Goal: Task Accomplishment & Management: Complete application form

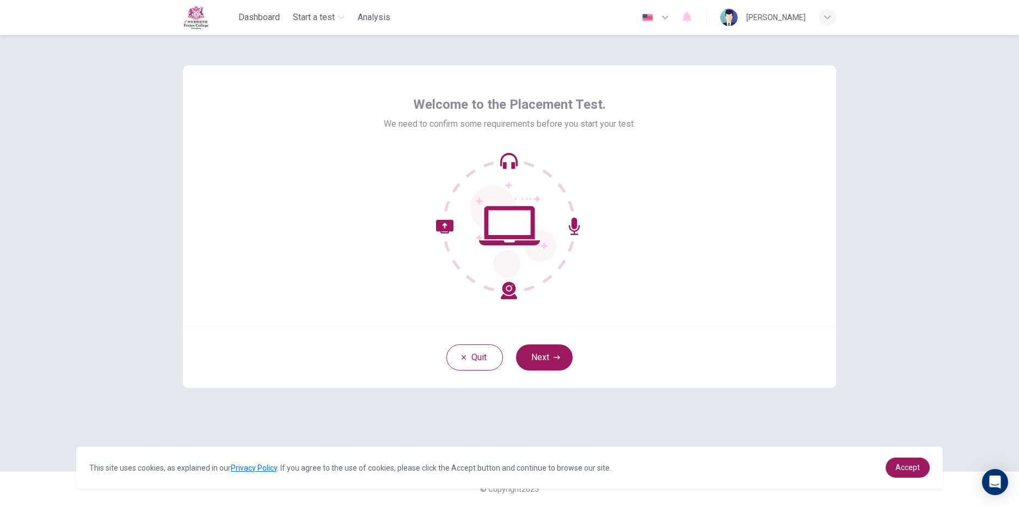
drag, startPoint x: 451, startPoint y: 266, endPoint x: 511, endPoint y: 262, distance: 60.5
click at [476, 263] on icon at bounding box center [509, 225] width 147 height 147
click at [553, 256] on icon at bounding box center [514, 232] width 86 height 92
click at [479, 357] on button "Quit" at bounding box center [475, 358] width 57 height 26
click at [564, 357] on button "Next" at bounding box center [544, 358] width 57 height 26
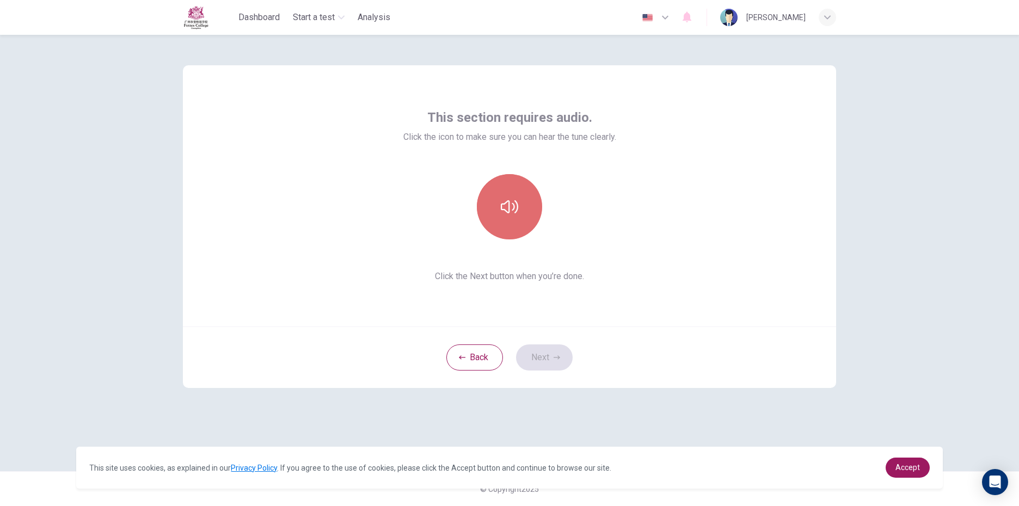
click at [518, 223] on button "button" at bounding box center [509, 206] width 65 height 65
click at [516, 216] on button "button" at bounding box center [509, 206] width 65 height 65
click at [552, 363] on button "Next" at bounding box center [544, 358] width 57 height 26
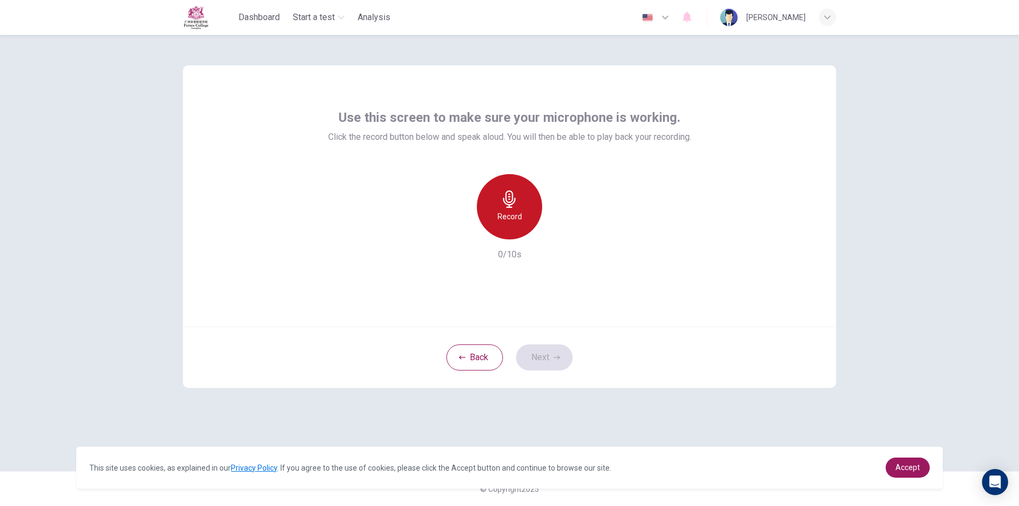
click at [514, 211] on h6 "Record" at bounding box center [510, 216] width 25 height 13
click at [510, 212] on h6 "Stop" at bounding box center [510, 216] width 16 height 13
click at [557, 233] on icon "button" at bounding box center [559, 230] width 11 height 11
click at [536, 347] on button "Next" at bounding box center [544, 358] width 57 height 26
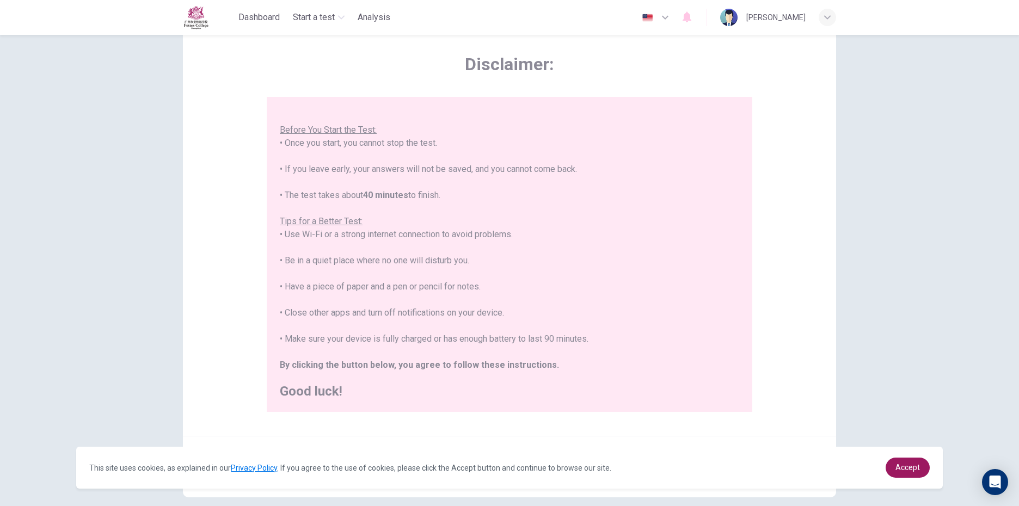
scroll to position [99, 0]
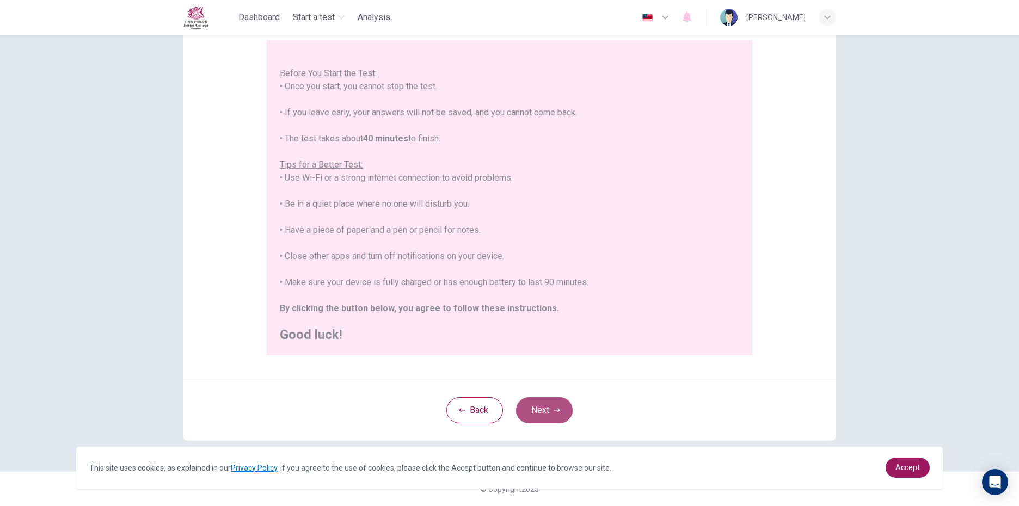
click at [545, 412] on button "Next" at bounding box center [544, 411] width 57 height 26
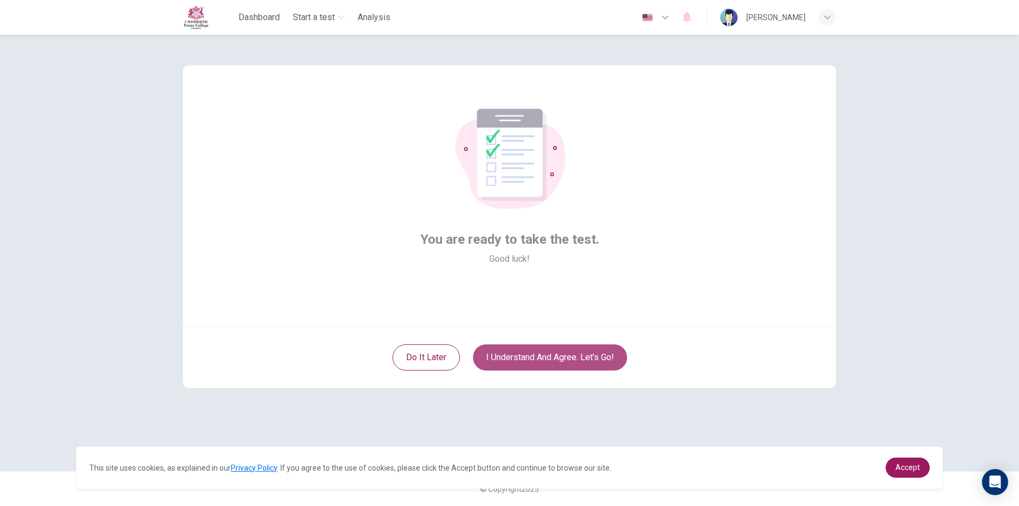
click at [517, 365] on button "I understand and agree. Let’s go!" at bounding box center [550, 358] width 154 height 26
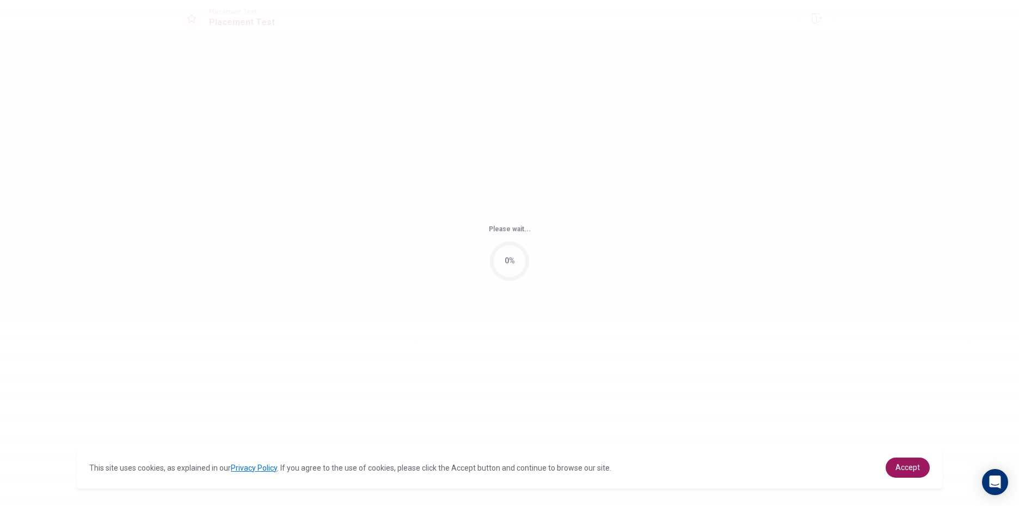
click at [569, 361] on div "Please wait... 0%" at bounding box center [509, 253] width 1019 height 506
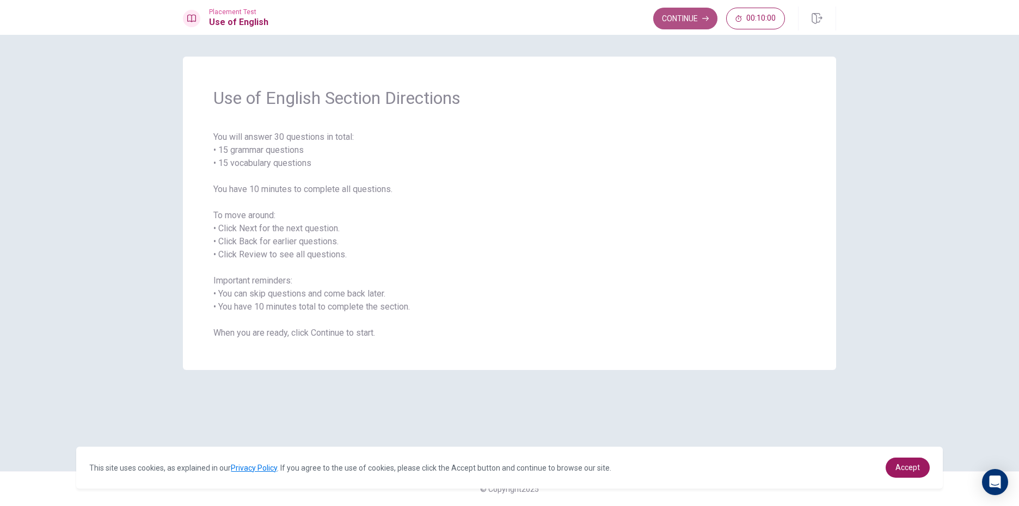
click at [704, 26] on button "Continue" at bounding box center [685, 19] width 64 height 22
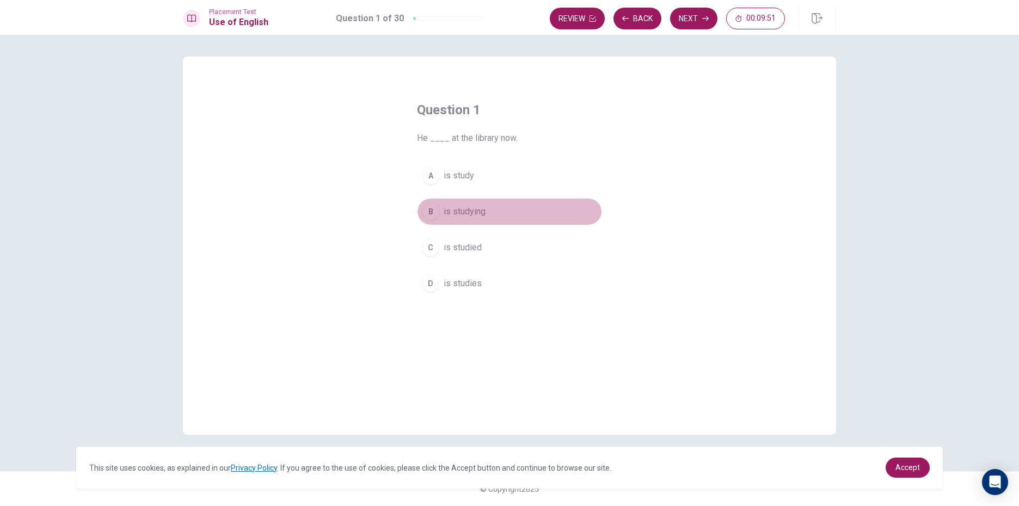
click at [433, 216] on div "B" at bounding box center [430, 211] width 17 height 17
click at [681, 24] on button "Next" at bounding box center [693, 19] width 47 height 22
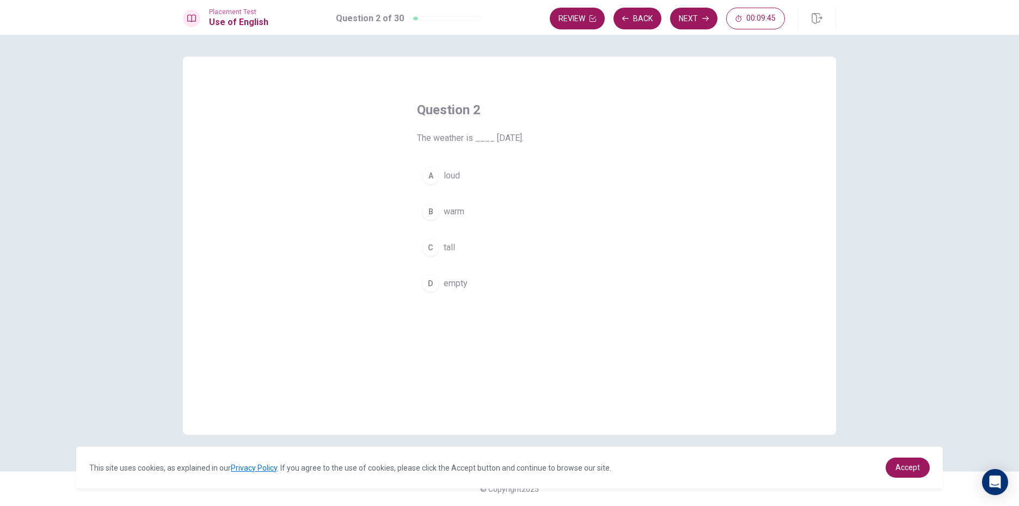
click at [465, 210] on span "warm" at bounding box center [454, 211] width 21 height 13
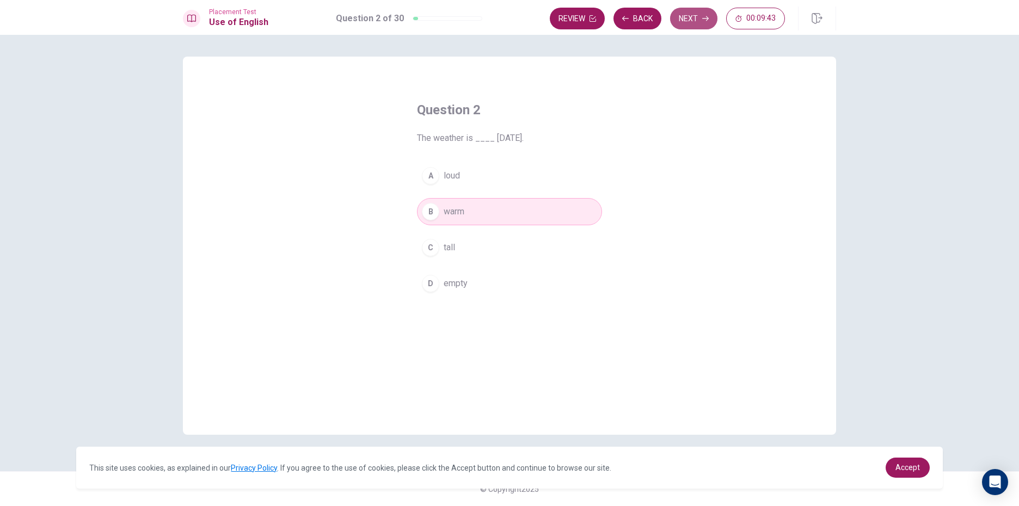
click at [690, 10] on button "Next" at bounding box center [693, 19] width 47 height 22
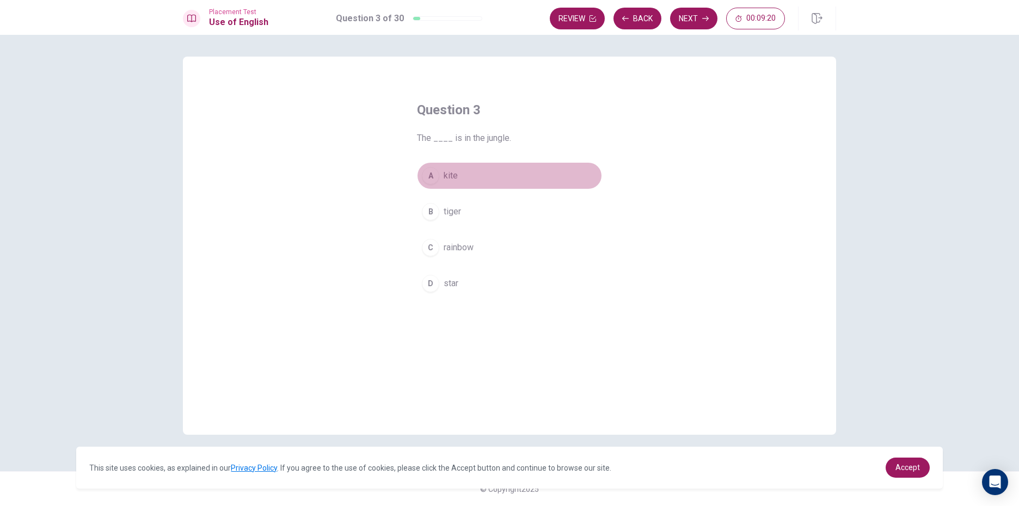
click at [499, 166] on button "A kite" at bounding box center [509, 175] width 185 height 27
click at [701, 29] on div "Review Back Next 00:09:18" at bounding box center [693, 19] width 286 height 24
click at [713, 20] on button "Next" at bounding box center [693, 19] width 47 height 22
click at [446, 178] on span "clean" at bounding box center [454, 175] width 20 height 13
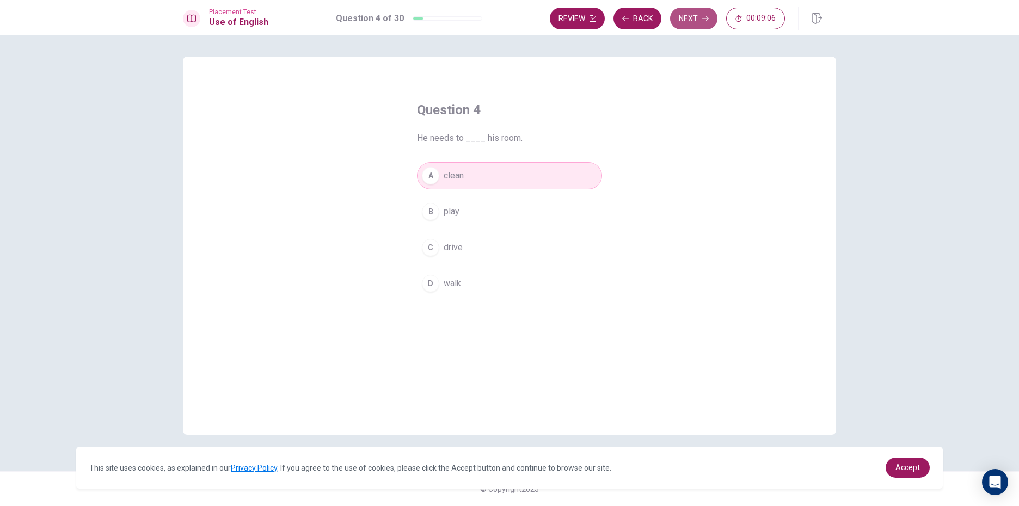
click at [705, 22] on button "Next" at bounding box center [693, 19] width 47 height 22
click at [455, 175] on span "rice" at bounding box center [451, 175] width 14 height 13
click at [704, 23] on button "Next" at bounding box center [693, 19] width 47 height 22
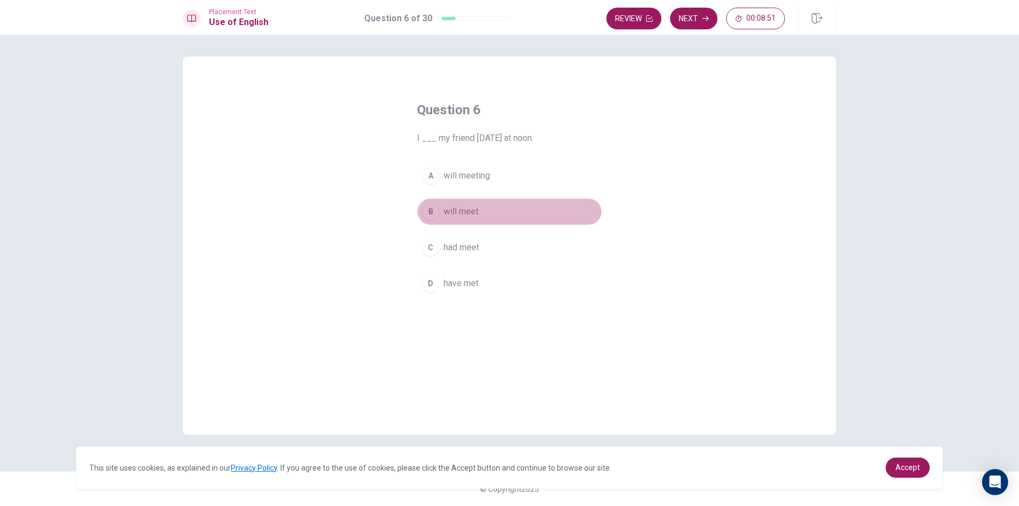
click at [477, 209] on span "will meet" at bounding box center [461, 211] width 35 height 13
click at [694, 23] on button "Next" at bounding box center [693, 19] width 47 height 22
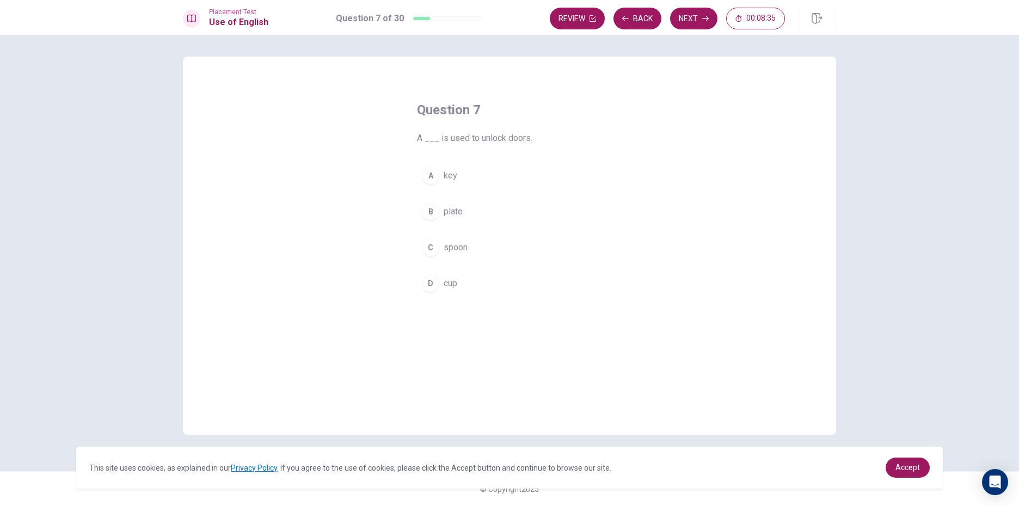
click at [471, 176] on button "A key" at bounding box center [509, 175] width 185 height 27
click at [700, 18] on button "Next" at bounding box center [693, 19] width 47 height 22
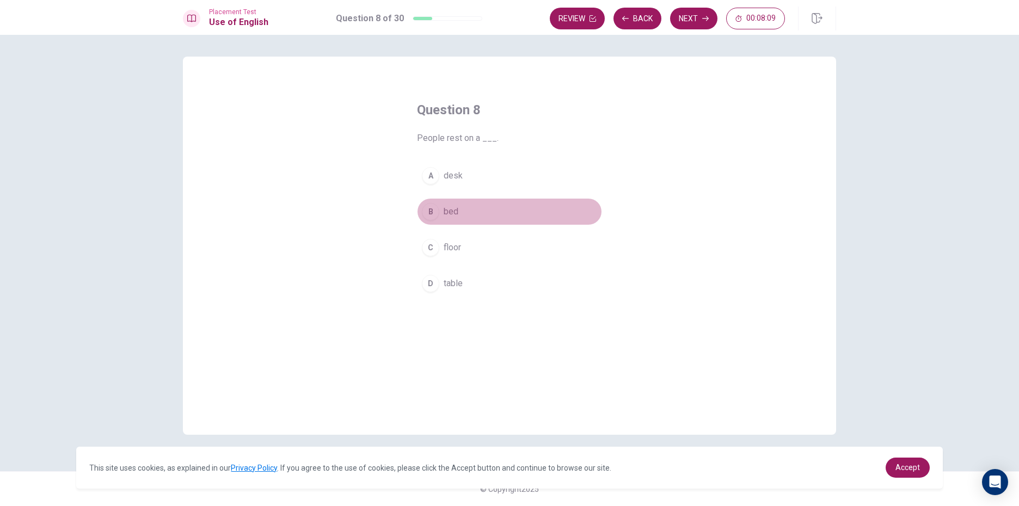
click at [447, 208] on span "bed" at bounding box center [451, 211] width 15 height 13
click at [681, 16] on button "Next" at bounding box center [693, 19] width 47 height 22
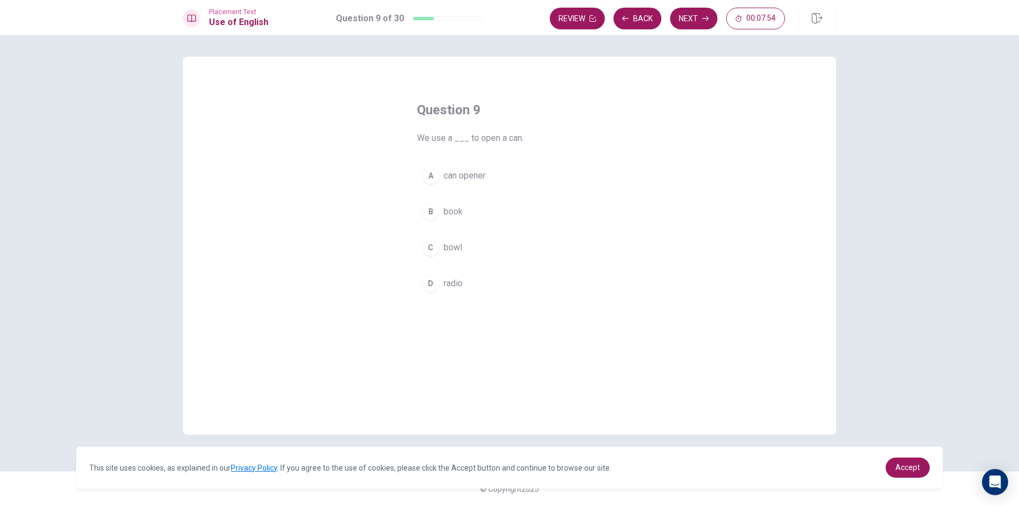
click at [490, 180] on button "A can opener" at bounding box center [509, 175] width 185 height 27
click at [681, 19] on button "Next" at bounding box center [693, 19] width 47 height 22
click at [463, 213] on span "were having" at bounding box center [467, 211] width 46 height 13
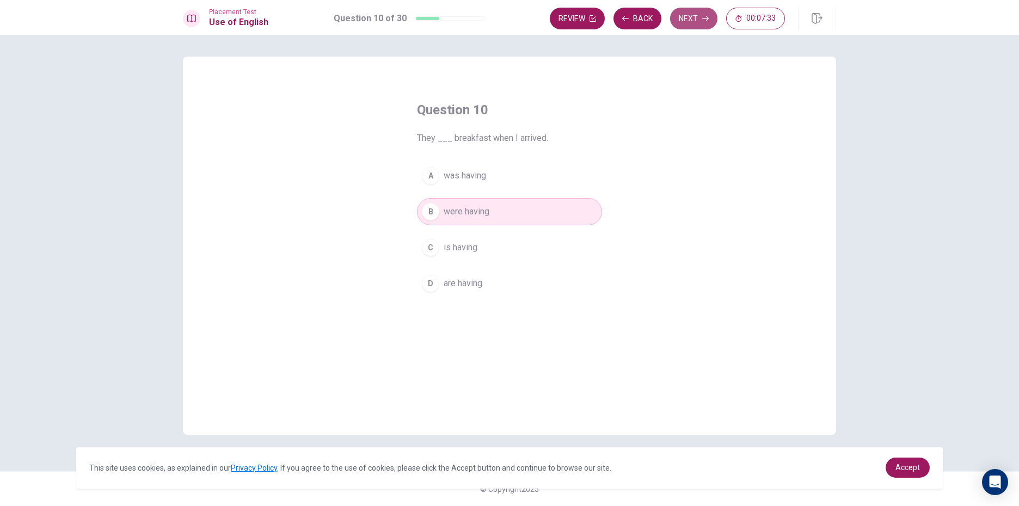
click at [693, 27] on button "Next" at bounding box center [693, 19] width 47 height 22
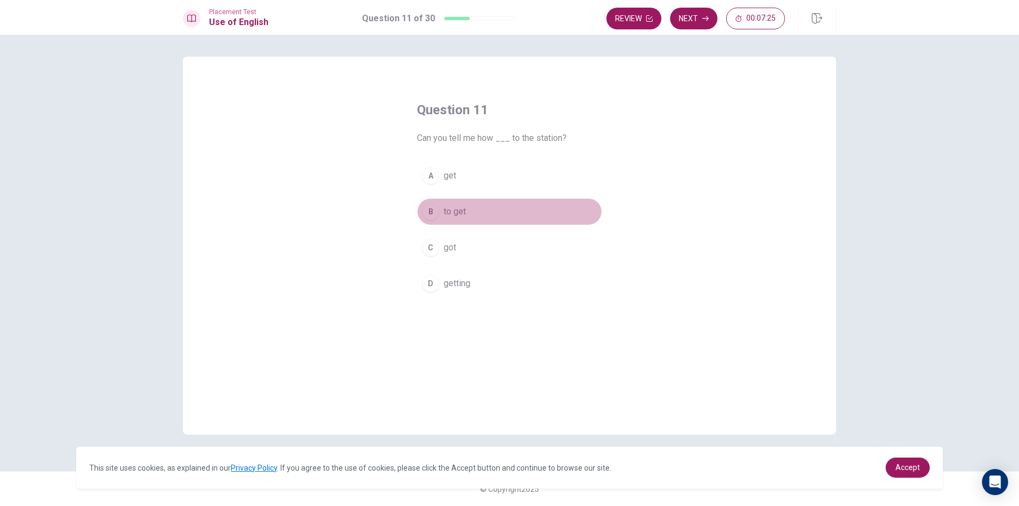
click at [464, 209] on span "to get" at bounding box center [455, 211] width 22 height 13
click at [680, 17] on button "Next" at bounding box center [693, 19] width 47 height 22
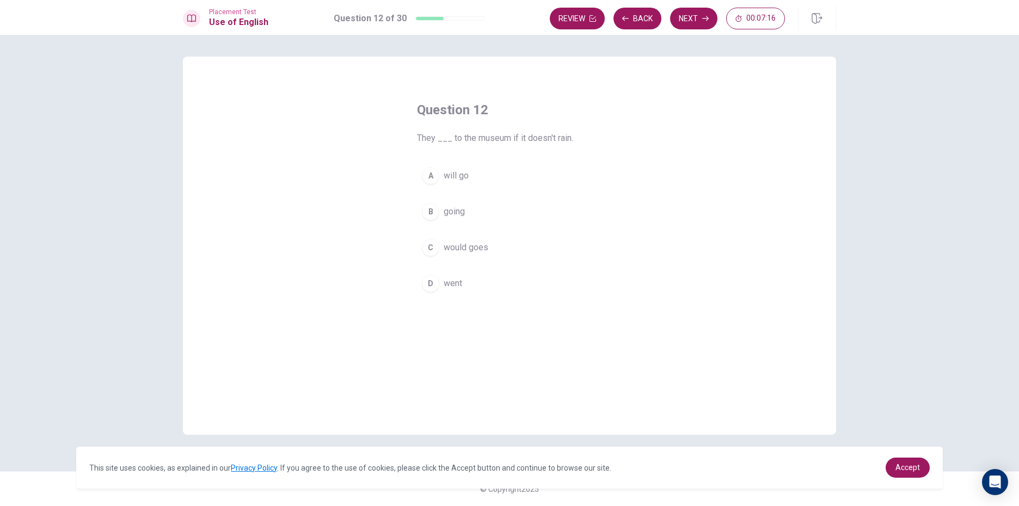
click at [488, 173] on button "A will go" at bounding box center [509, 175] width 185 height 27
click at [703, 35] on div "Question 12 They ___ to the museum if it doesn't rain. A will go B going C woul…" at bounding box center [509, 271] width 1019 height 472
click at [693, 24] on button "Next" at bounding box center [693, 19] width 47 height 22
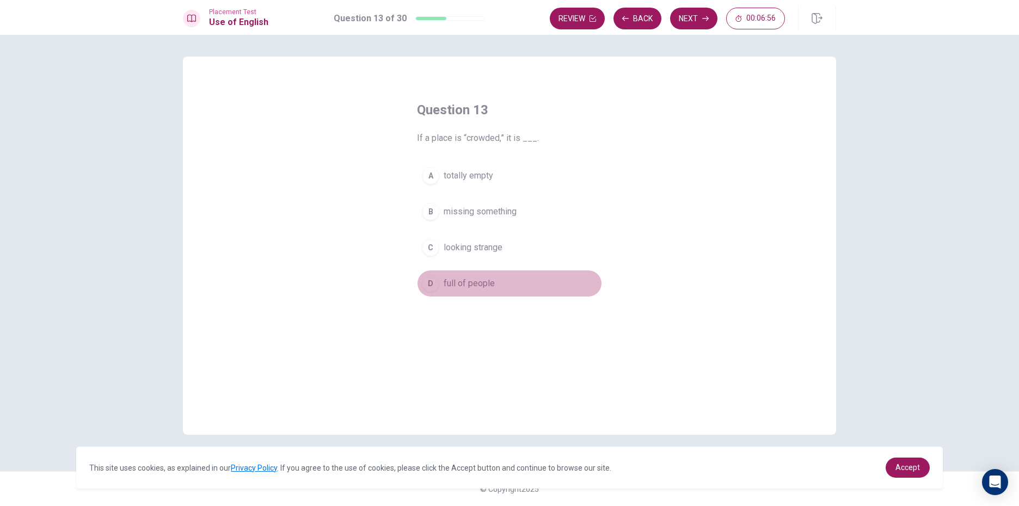
click at [462, 277] on button "D full of people" at bounding box center [509, 283] width 185 height 27
click at [677, 24] on button "Next" at bounding box center [693, 19] width 47 height 22
click at [463, 284] on span "will buy" at bounding box center [458, 283] width 29 height 13
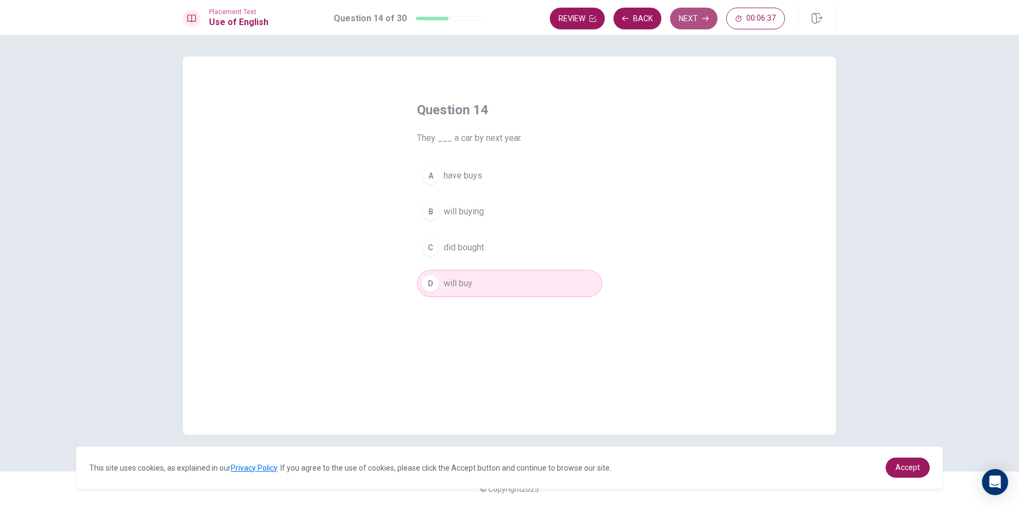
click at [697, 19] on button "Next" at bounding box center [693, 19] width 47 height 22
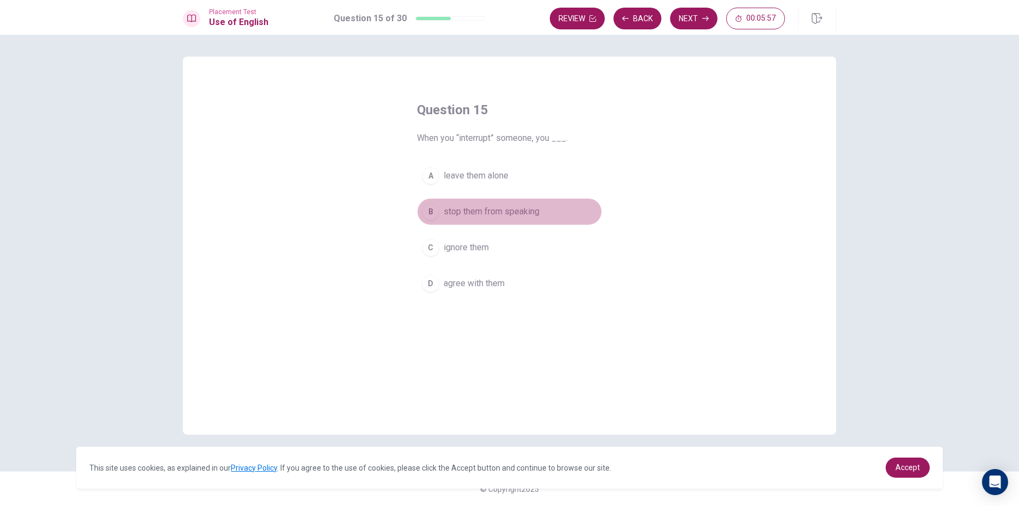
click at [498, 212] on span "stop them from speaking" at bounding box center [492, 211] width 96 height 13
click at [697, 20] on button "Next" at bounding box center [693, 19] width 47 height 22
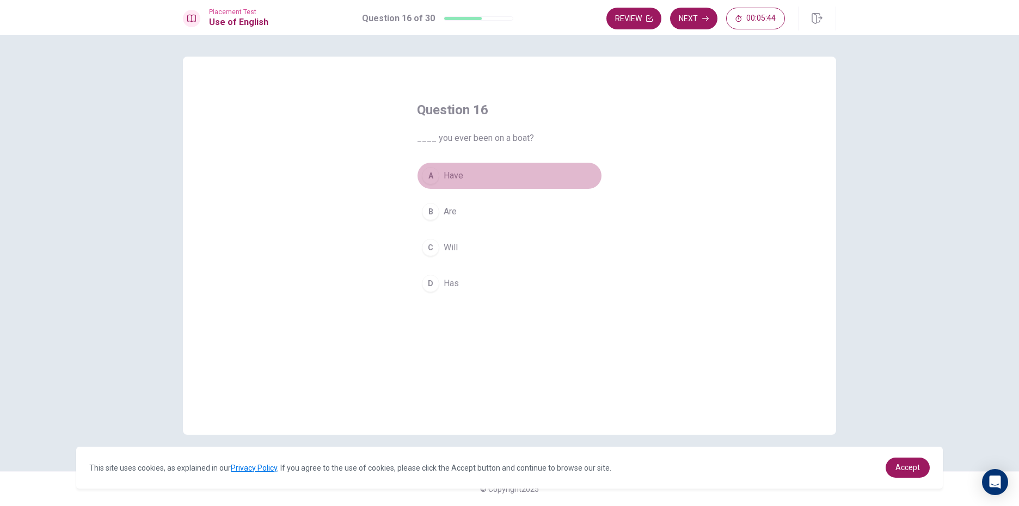
click at [457, 174] on span "Have" at bounding box center [454, 175] width 20 height 13
click at [698, 14] on button "Next" at bounding box center [693, 19] width 47 height 22
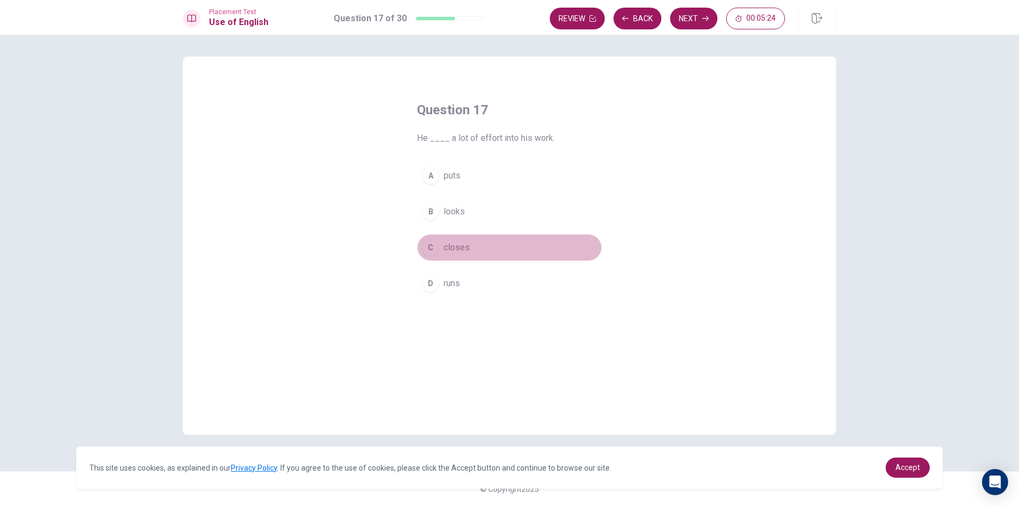
click at [468, 241] on span "closes" at bounding box center [457, 247] width 26 height 13
click at [461, 169] on span "puts" at bounding box center [452, 175] width 17 height 13
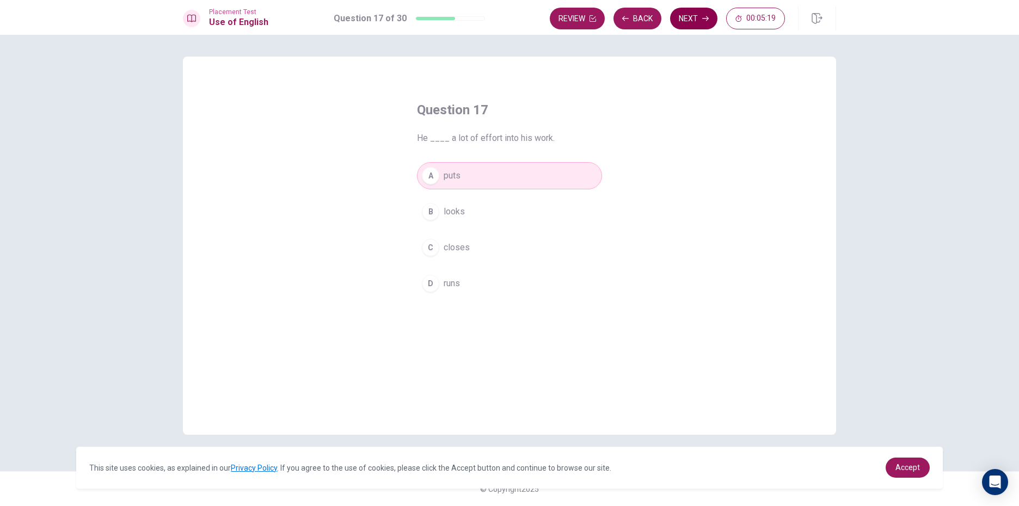
click at [701, 19] on button "Next" at bounding box center [693, 19] width 47 height 22
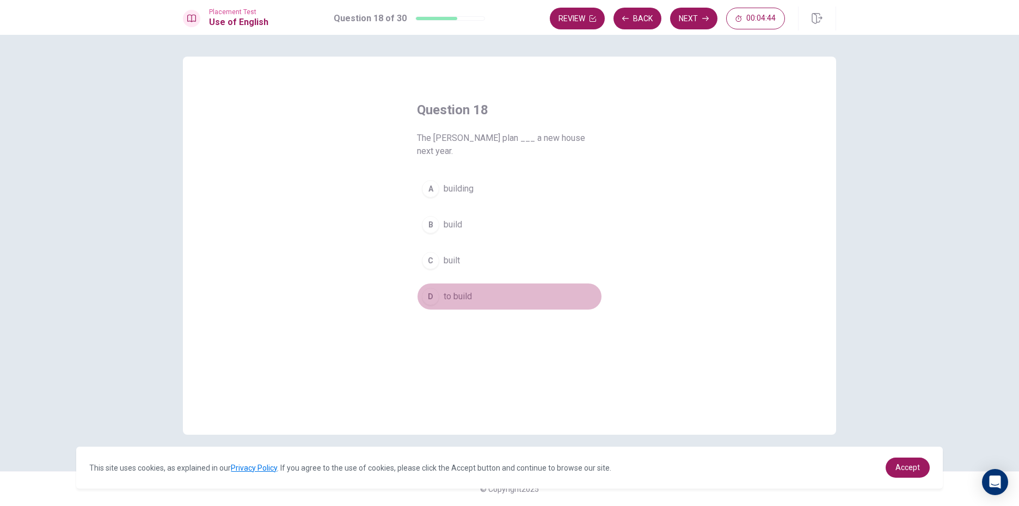
click at [496, 286] on button "D to build" at bounding box center [509, 296] width 185 height 27
click at [701, 24] on button "Next" at bounding box center [693, 19] width 47 height 22
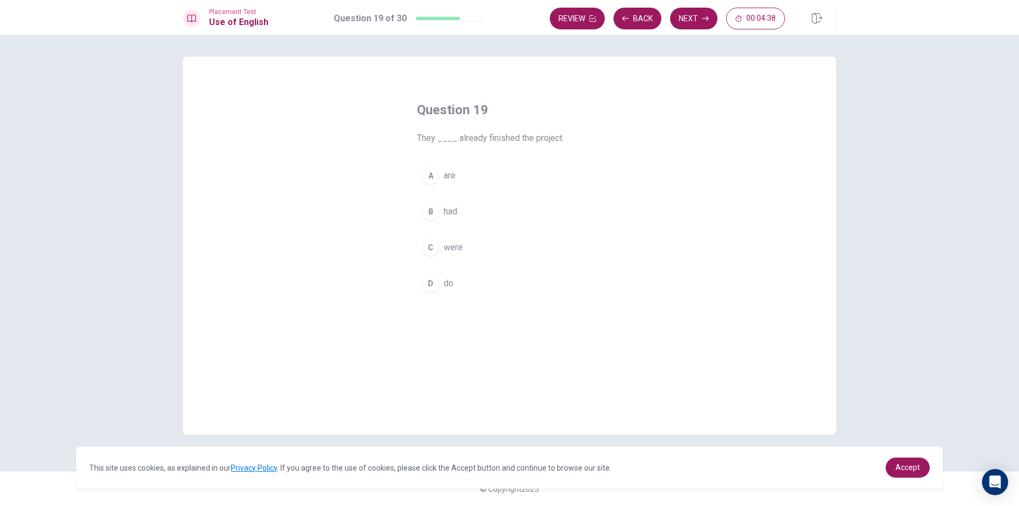
click at [516, 164] on button "A are" at bounding box center [509, 175] width 185 height 27
drag, startPoint x: 545, startPoint y: 228, endPoint x: 543, endPoint y: 243, distance: 15.3
click at [543, 235] on div "A are B had C were D do" at bounding box center [509, 229] width 185 height 135
click at [543, 243] on button "C were" at bounding box center [509, 247] width 185 height 27
click at [681, 18] on button "Next" at bounding box center [693, 19] width 47 height 22
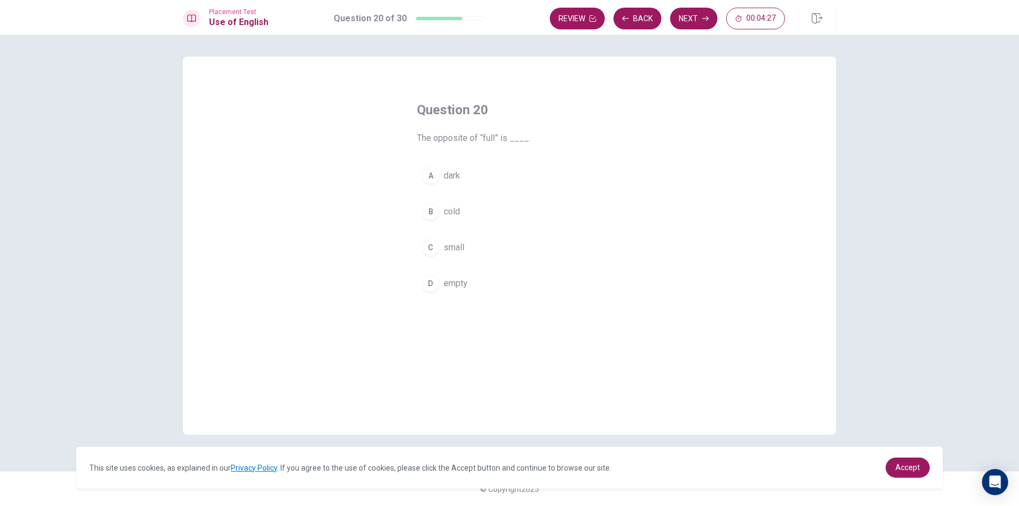
click at [491, 287] on button "D empty" at bounding box center [509, 283] width 185 height 27
click at [687, 15] on button "Next" at bounding box center [693, 19] width 47 height 22
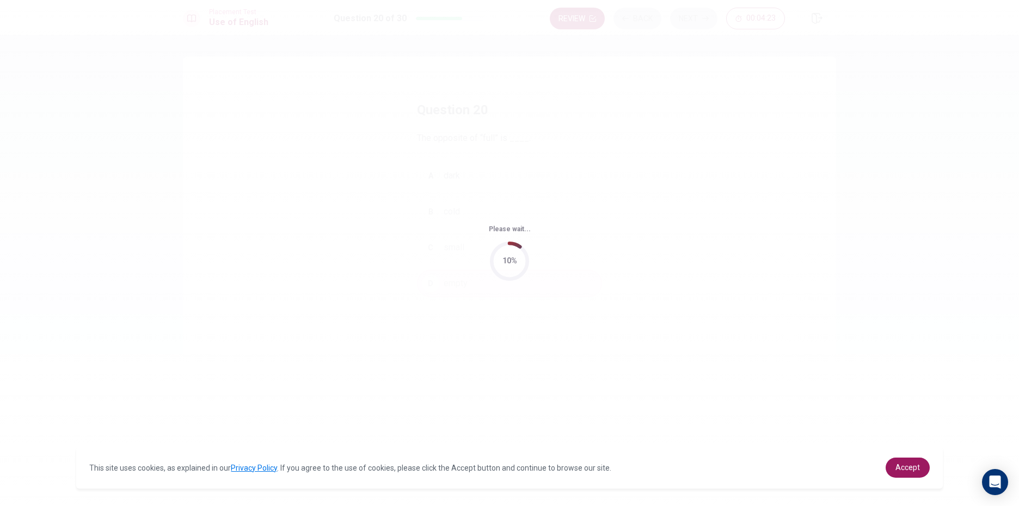
click at [583, 241] on div "Please wait... 10%" at bounding box center [509, 253] width 1019 height 506
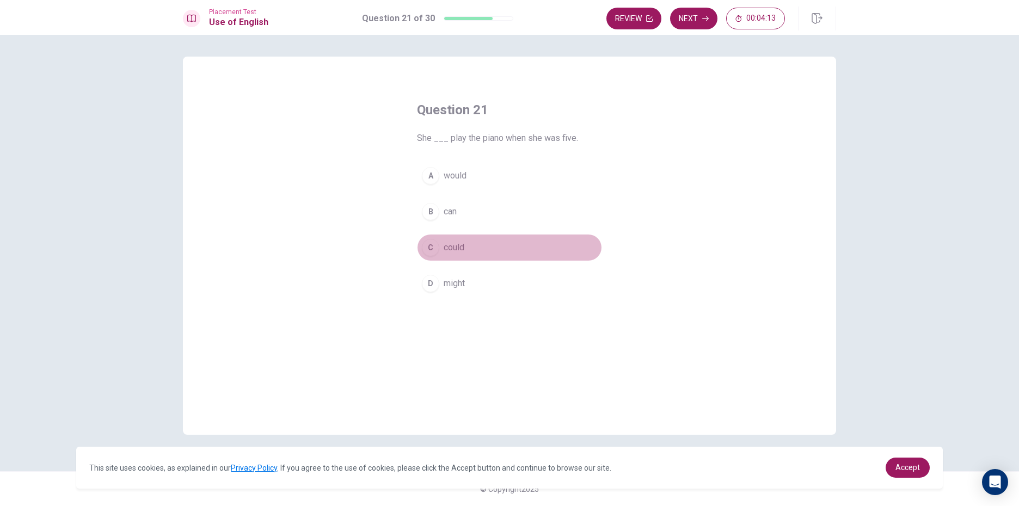
click at [484, 249] on button "C could" at bounding box center [509, 247] width 185 height 27
click at [693, 23] on button "Next" at bounding box center [693, 19] width 47 height 22
click at [488, 245] on button "C rain" at bounding box center [509, 247] width 185 height 27
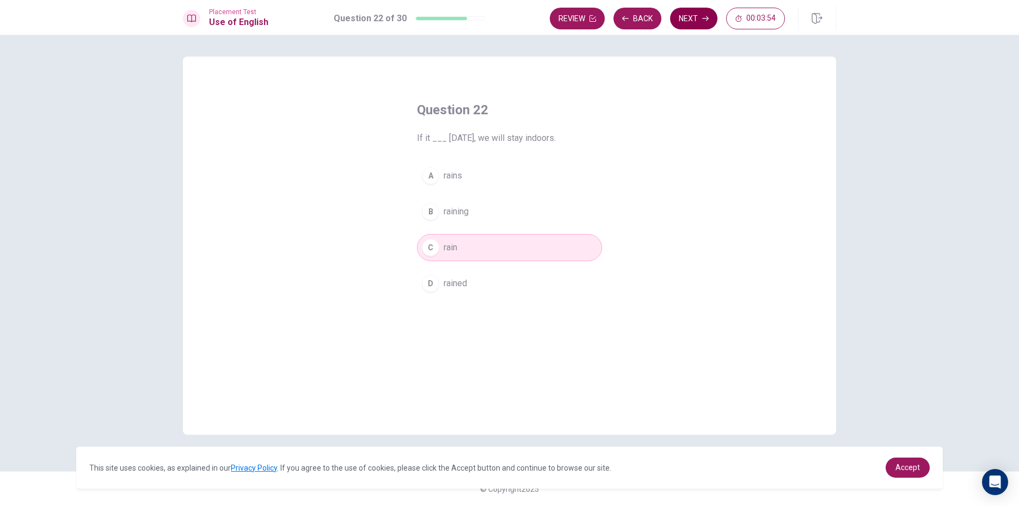
click at [681, 20] on button "Next" at bounding box center [693, 19] width 47 height 22
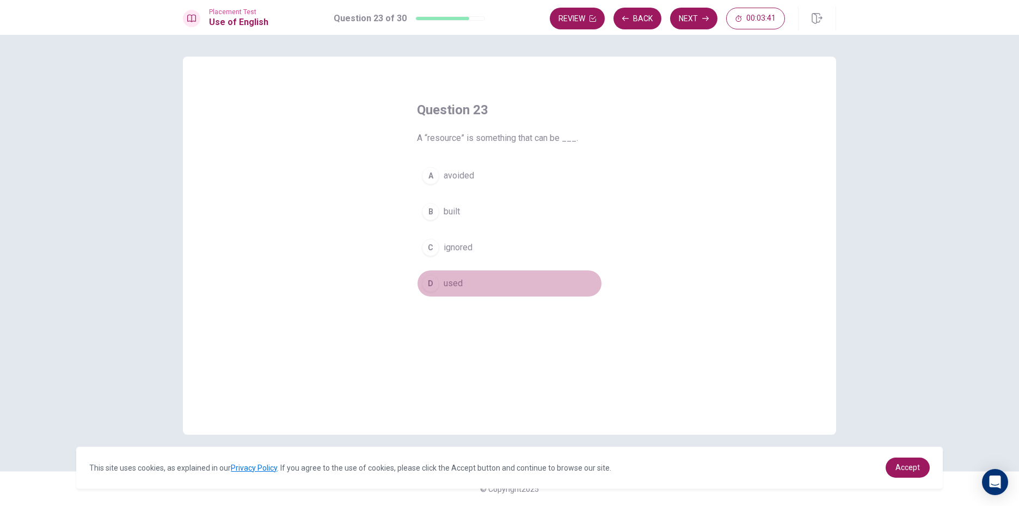
click at [491, 290] on button "D used" at bounding box center [509, 283] width 185 height 27
click at [700, 15] on button "Next" at bounding box center [693, 19] width 47 height 22
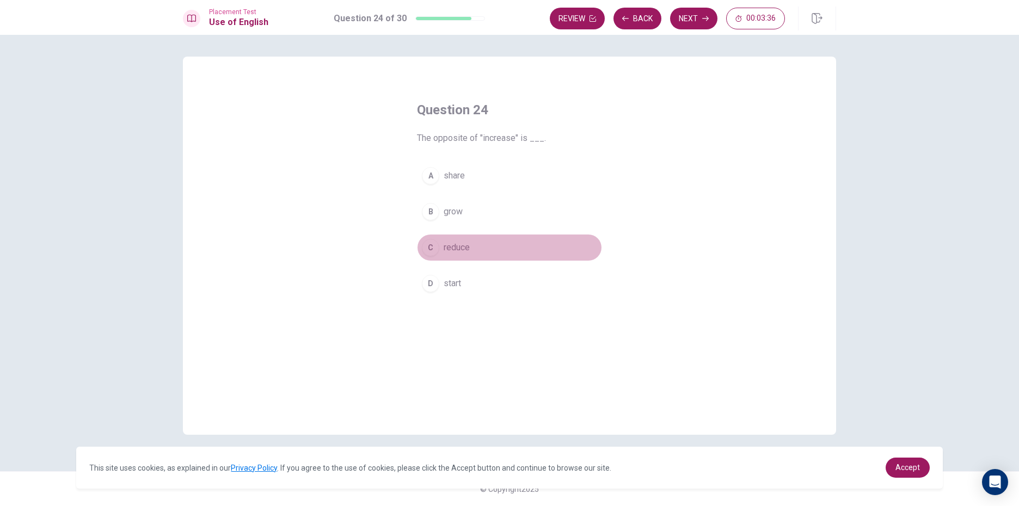
click at [470, 251] on span "reduce" at bounding box center [457, 247] width 26 height 13
click at [694, 14] on button "Next" at bounding box center [693, 19] width 47 height 22
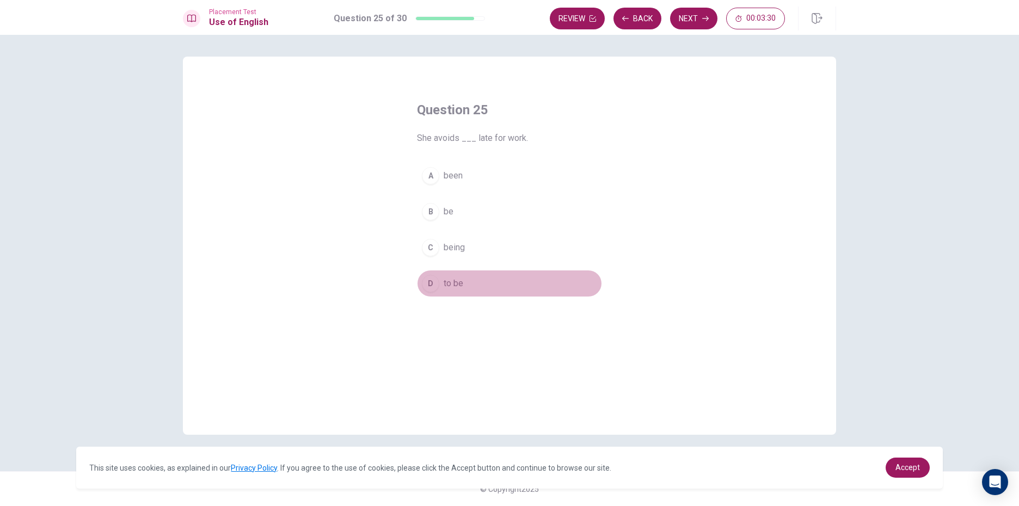
click at [476, 277] on button "D to be" at bounding box center [509, 283] width 185 height 27
click at [680, 17] on button "Next" at bounding box center [693, 19] width 47 height 22
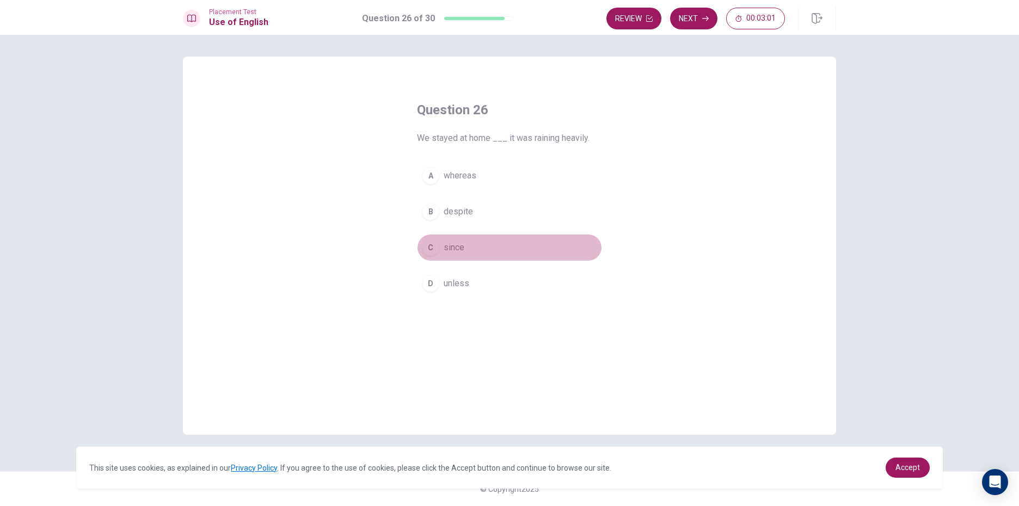
click at [472, 255] on button "C since" at bounding box center [509, 247] width 185 height 27
click at [697, 22] on button "Next" at bounding box center [693, 19] width 47 height 22
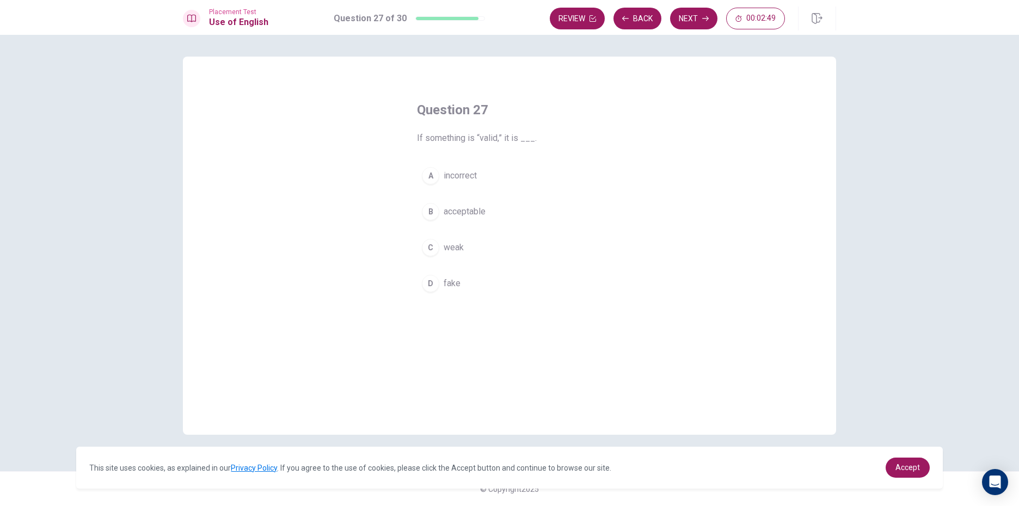
drag, startPoint x: 484, startPoint y: 280, endPoint x: 508, endPoint y: 268, distance: 26.8
click at [487, 279] on button "D fake" at bounding box center [509, 283] width 185 height 27
click at [712, 15] on button "Next" at bounding box center [693, 19] width 47 height 22
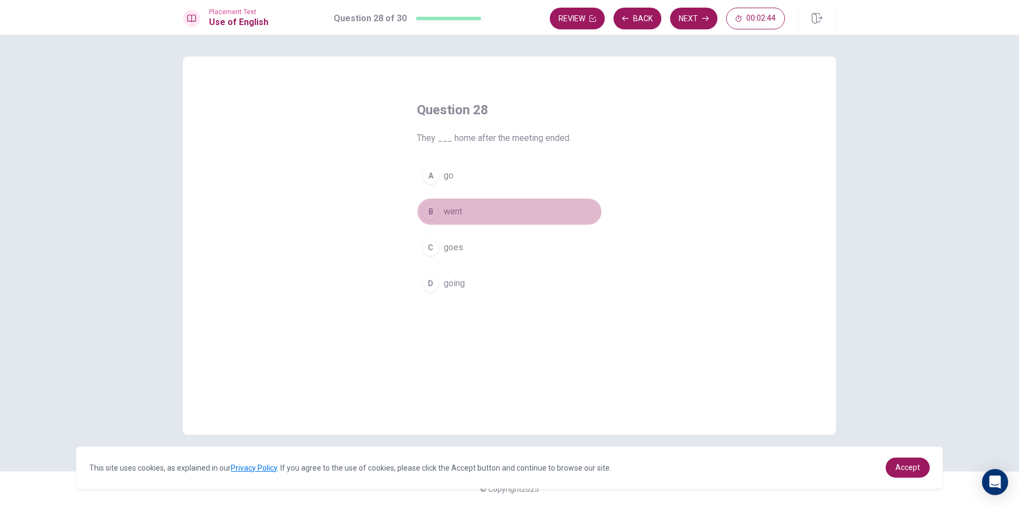
click at [465, 211] on button "B went" at bounding box center [509, 211] width 185 height 27
click at [681, 18] on button "Next" at bounding box center [693, 19] width 47 height 22
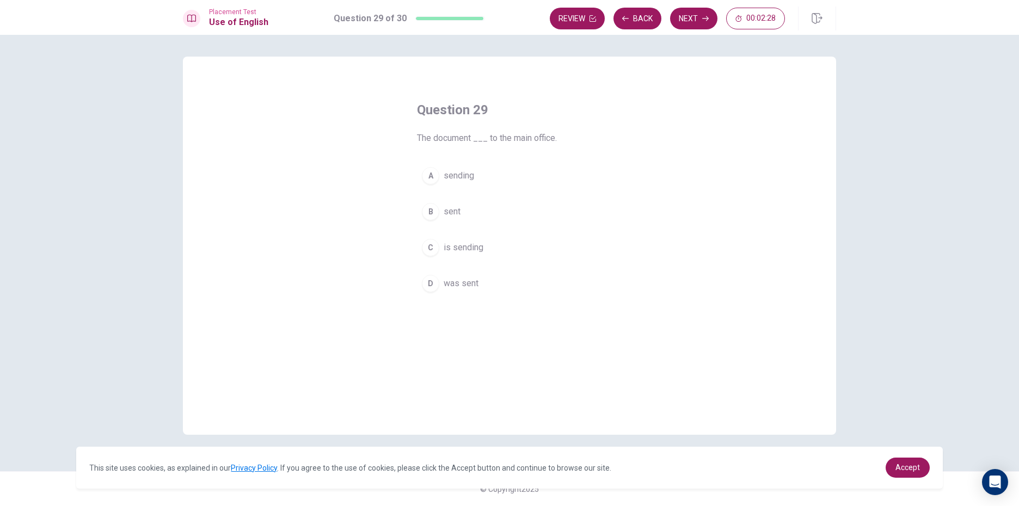
click at [494, 246] on button "C is sending" at bounding box center [509, 247] width 185 height 27
click at [692, 20] on button "Next" at bounding box center [693, 19] width 47 height 22
click at [472, 264] on div "A higher B highest C the highest D the higher" at bounding box center [509, 242] width 185 height 135
click at [479, 254] on span "the highest" at bounding box center [465, 260] width 42 height 13
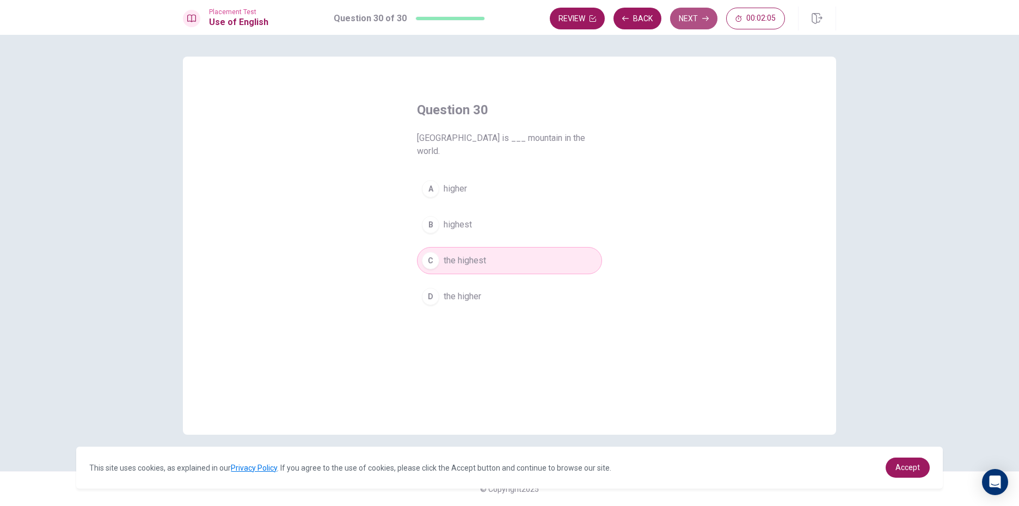
click at [679, 21] on button "Next" at bounding box center [693, 19] width 47 height 22
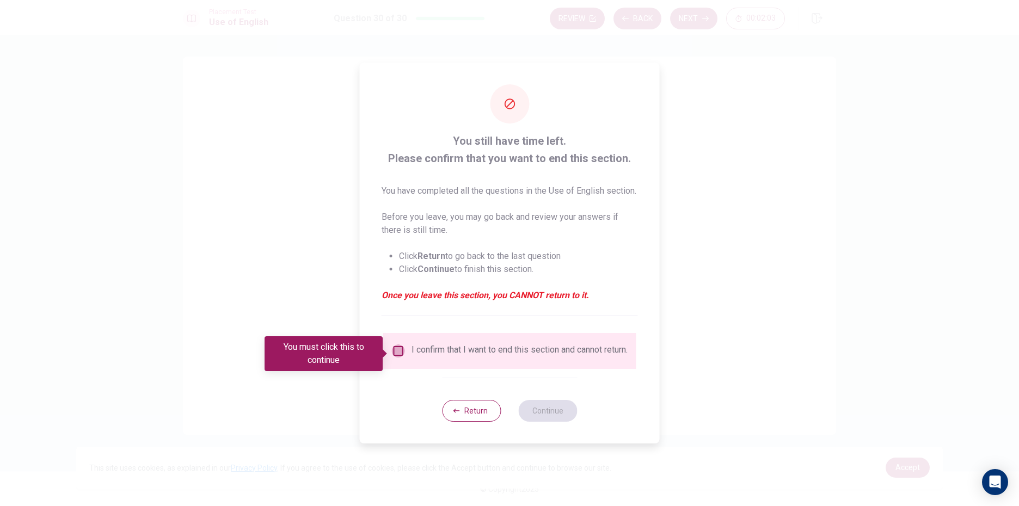
click at [402, 350] on input "You must click this to continue" at bounding box center [398, 351] width 13 height 13
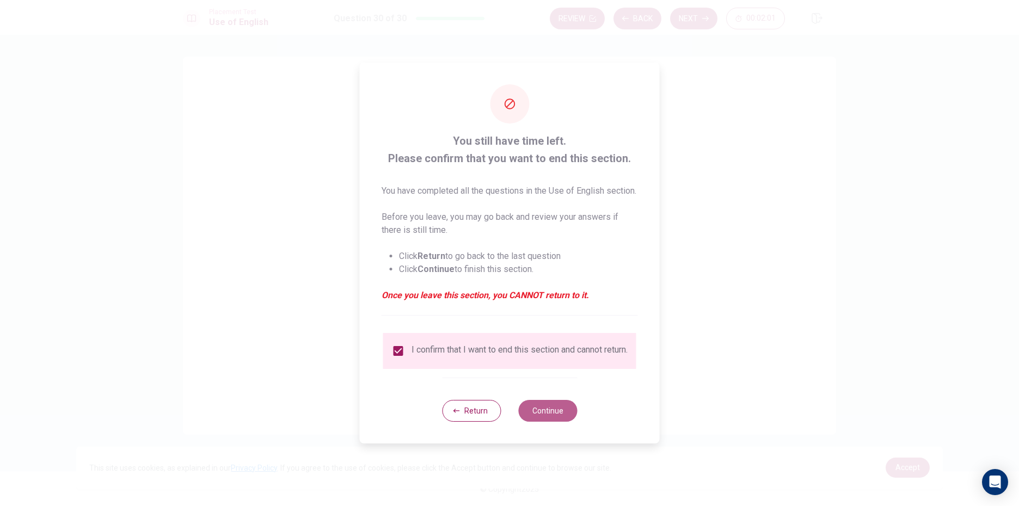
drag, startPoint x: 527, startPoint y: 422, endPoint x: 552, endPoint y: 407, distance: 29.3
click at [541, 414] on button "Continue" at bounding box center [547, 411] width 59 height 22
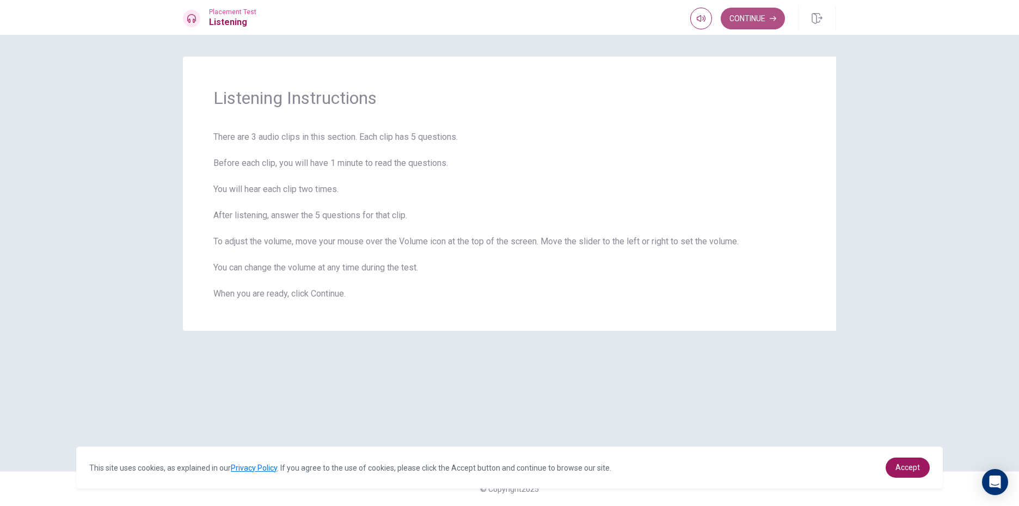
click at [739, 26] on button "Continue" at bounding box center [753, 19] width 64 height 22
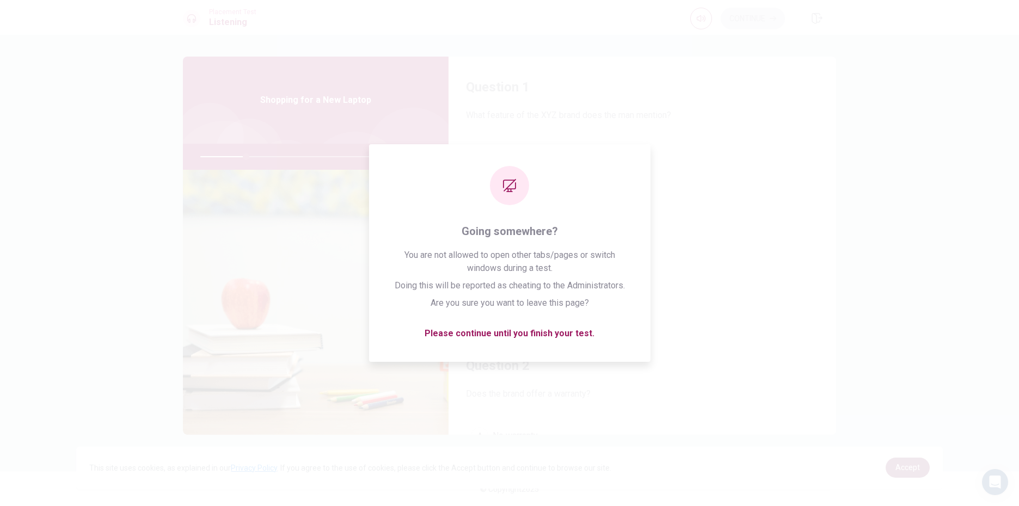
click at [921, 468] on link "Accept" at bounding box center [908, 468] width 44 height 20
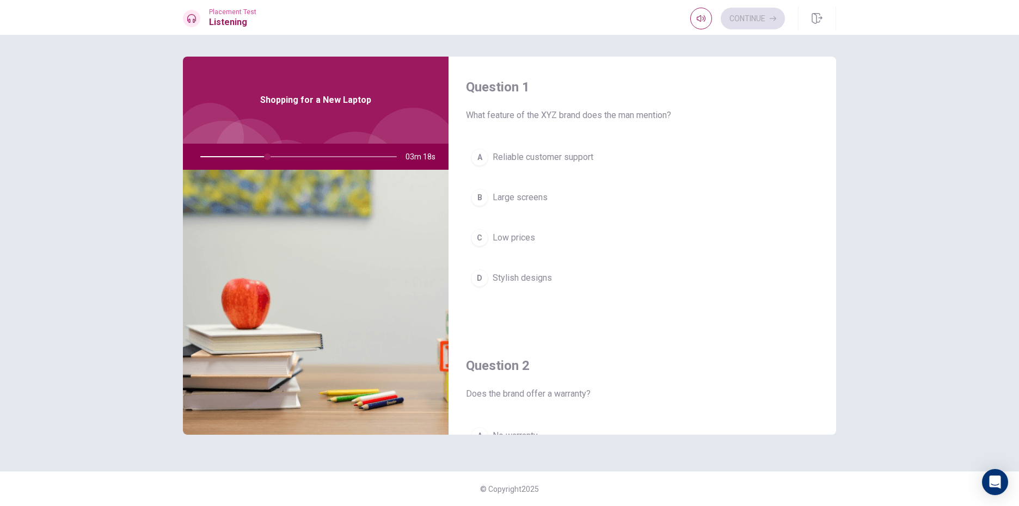
click at [550, 159] on span "Reliable customer support" at bounding box center [543, 157] width 101 height 13
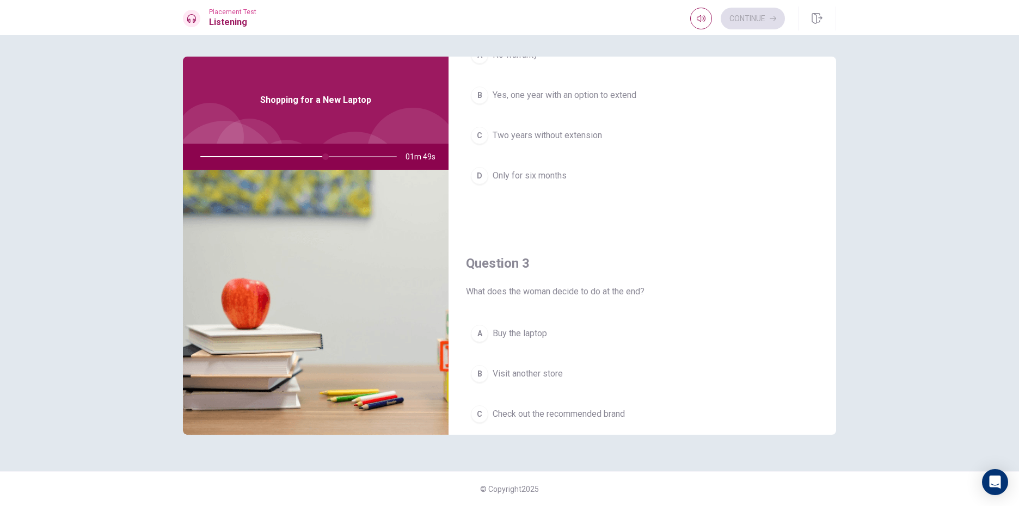
scroll to position [218, 0]
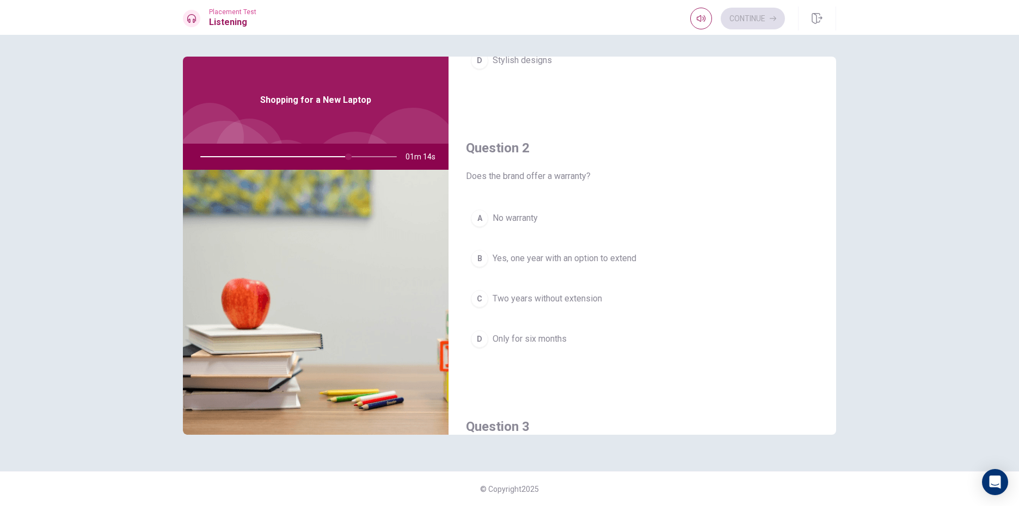
click at [393, 155] on div at bounding box center [296, 157] width 218 height 26
drag, startPoint x: 346, startPoint y: 152, endPoint x: 371, endPoint y: 156, distance: 24.7
click at [354, 155] on div at bounding box center [296, 157] width 218 height 26
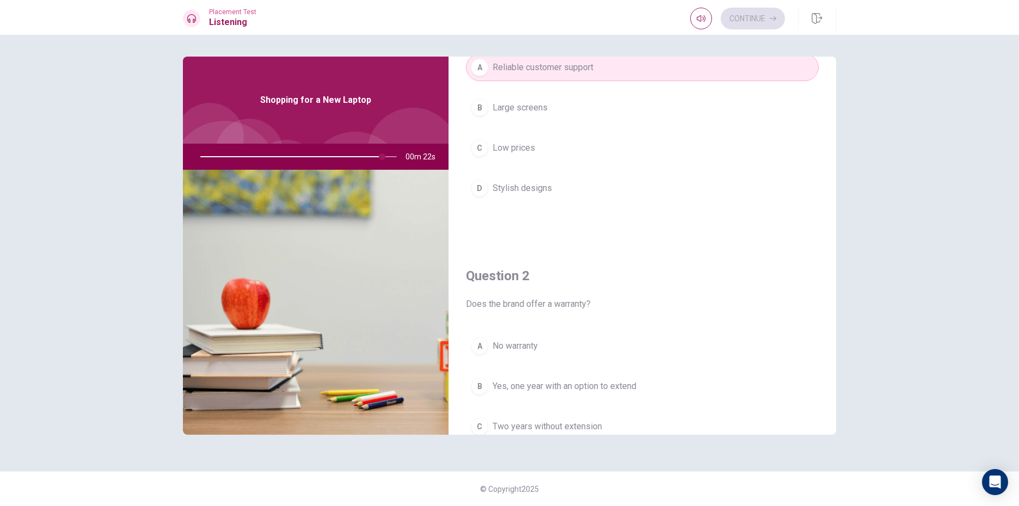
scroll to position [0, 0]
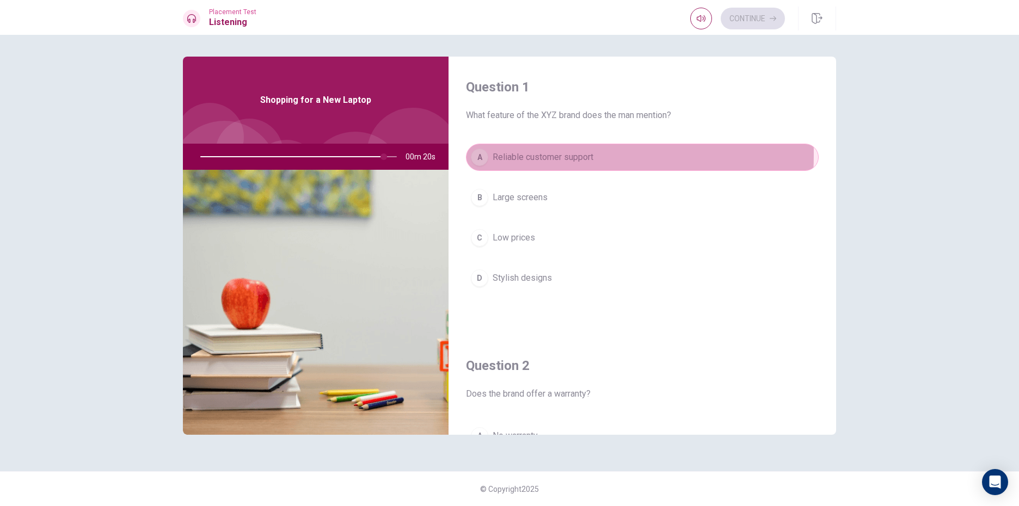
click at [468, 154] on button "A Reliable customer support" at bounding box center [642, 157] width 353 height 27
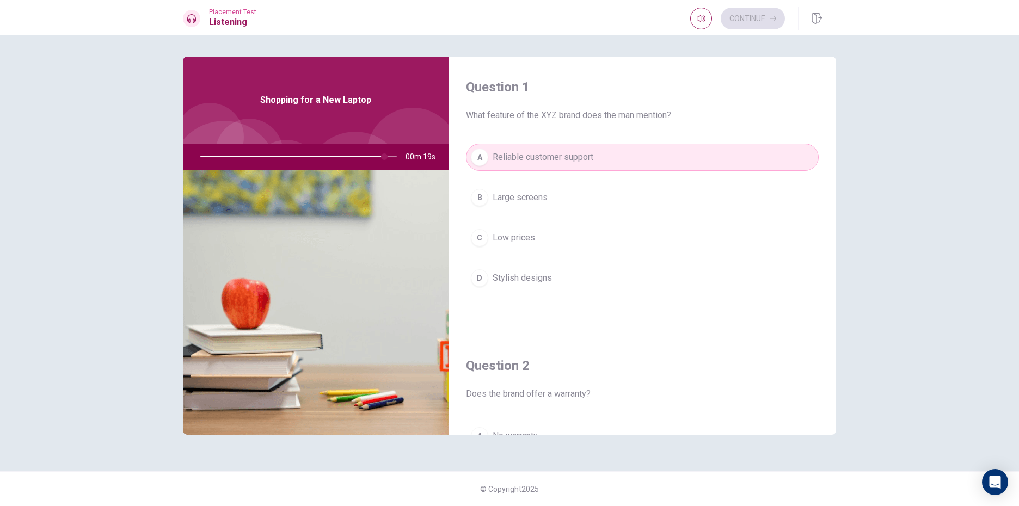
click at [772, 20] on div "Continue" at bounding box center [738, 19] width 95 height 22
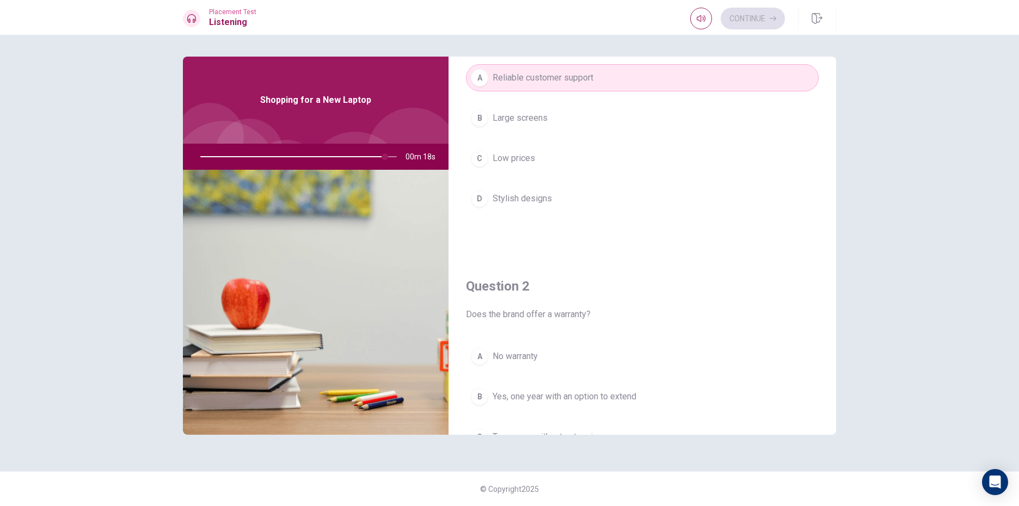
scroll to position [218, 0]
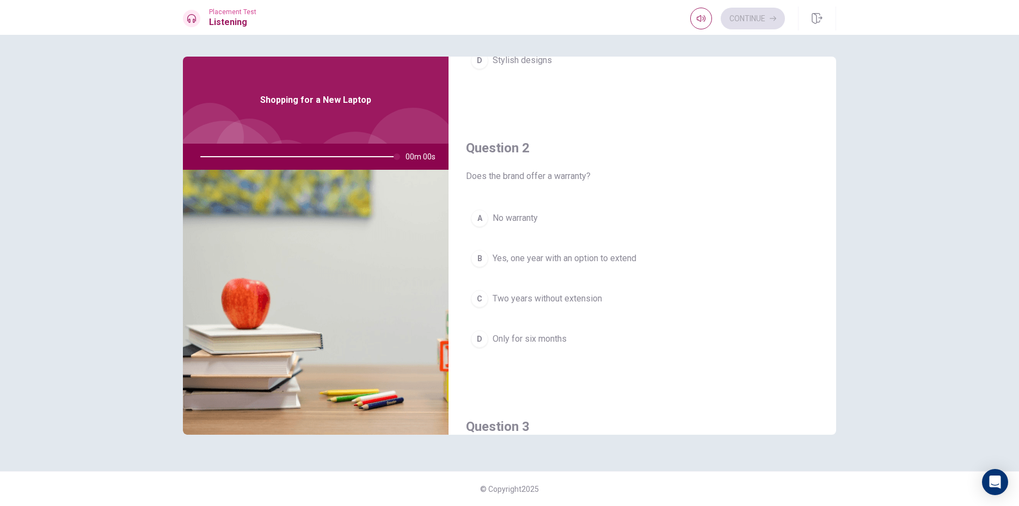
type input "0"
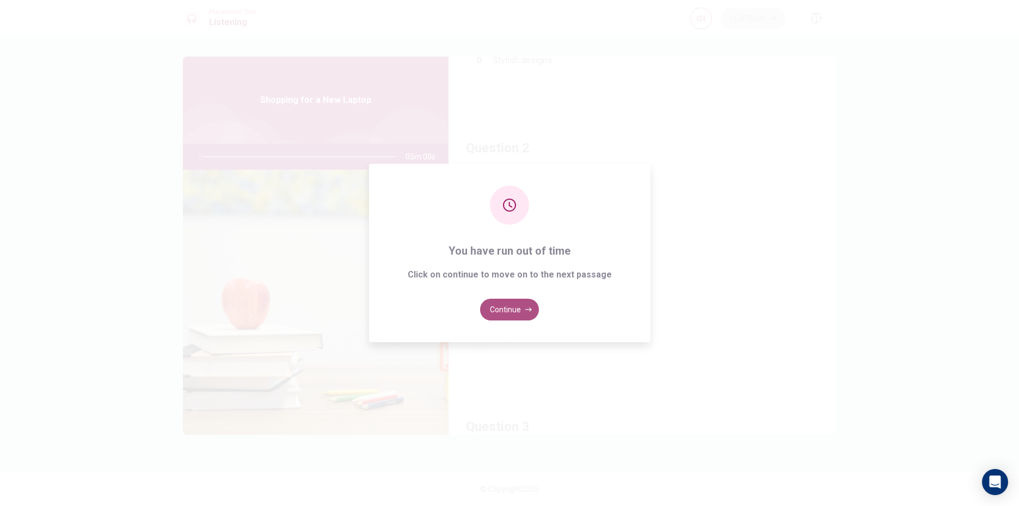
click at [516, 316] on button "Continue" at bounding box center [509, 310] width 59 height 22
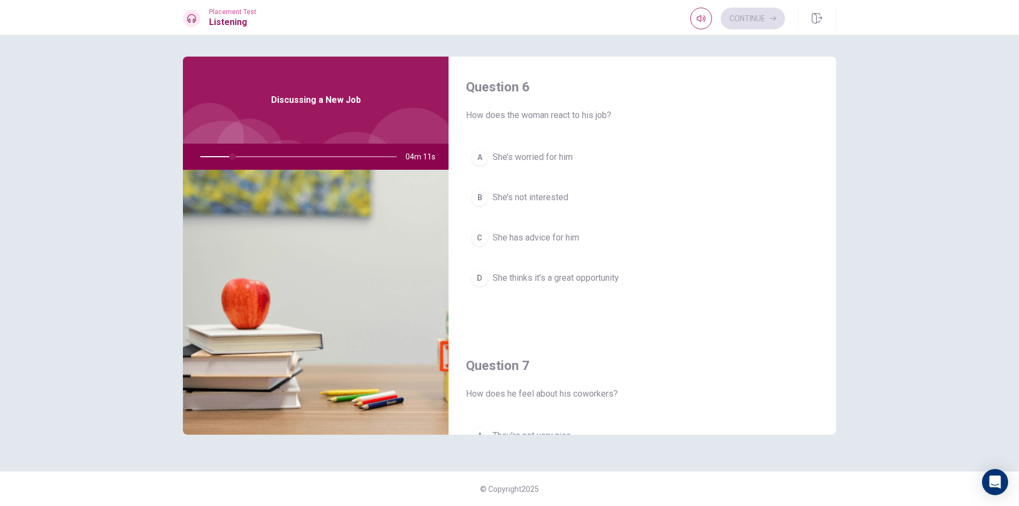
drag, startPoint x: 234, startPoint y: 154, endPoint x: 298, endPoint y: 164, distance: 65.2
click at [298, 164] on div at bounding box center [296, 157] width 218 height 26
click at [249, 157] on div at bounding box center [296, 157] width 218 height 26
click at [248, 155] on div at bounding box center [296, 157] width 218 height 26
click at [248, 154] on div at bounding box center [296, 157] width 218 height 26
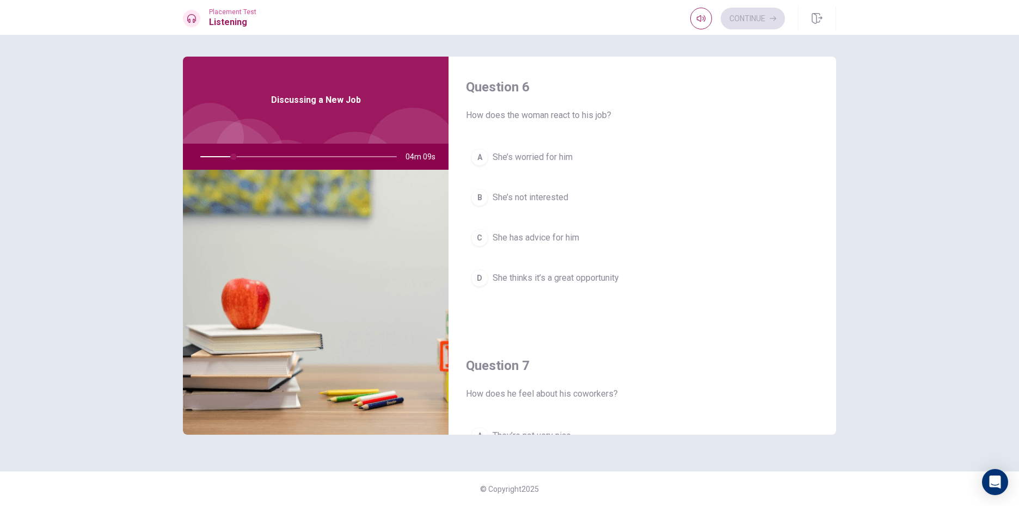
drag, startPoint x: 248, startPoint y: 154, endPoint x: 272, endPoint y: 164, distance: 26.6
click at [250, 173] on div "Discussing a New Job 04m 09s" at bounding box center [316, 246] width 266 height 378
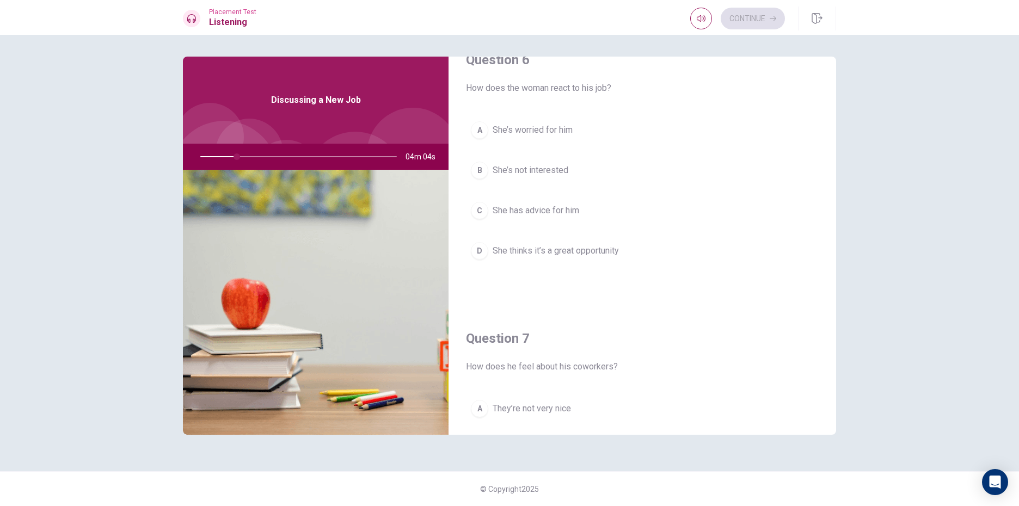
scroll to position [0, 0]
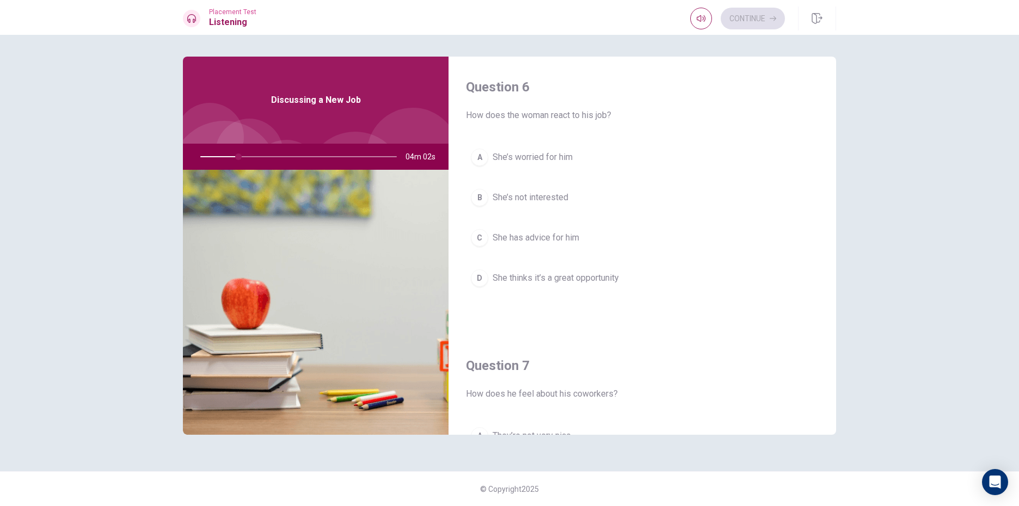
click at [321, 118] on div "Discussing a New Job" at bounding box center [316, 100] width 266 height 87
click at [267, 94] on div "Discussing a New Job" at bounding box center [316, 100] width 266 height 87
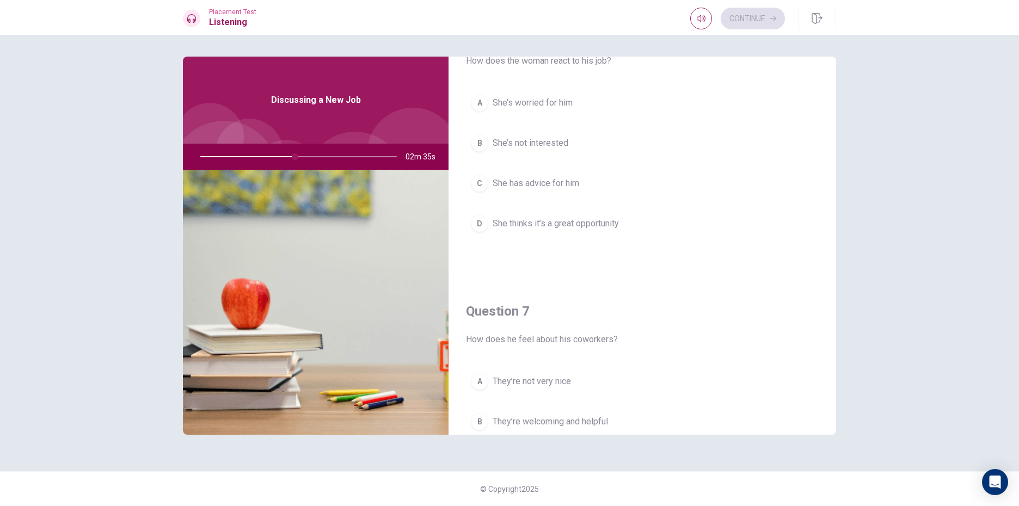
scroll to position [109, 0]
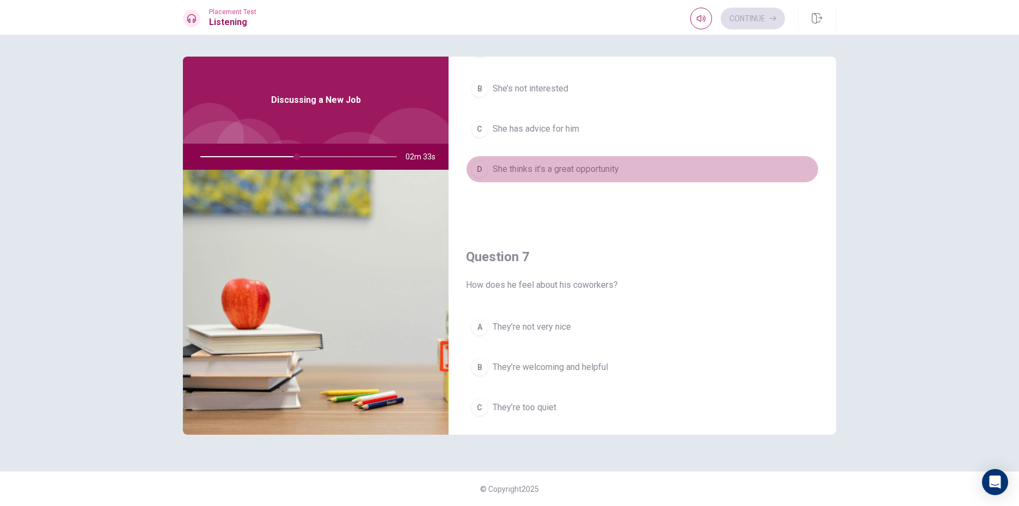
click at [644, 173] on button "D She thinks it’s a great opportunity" at bounding box center [642, 169] width 353 height 27
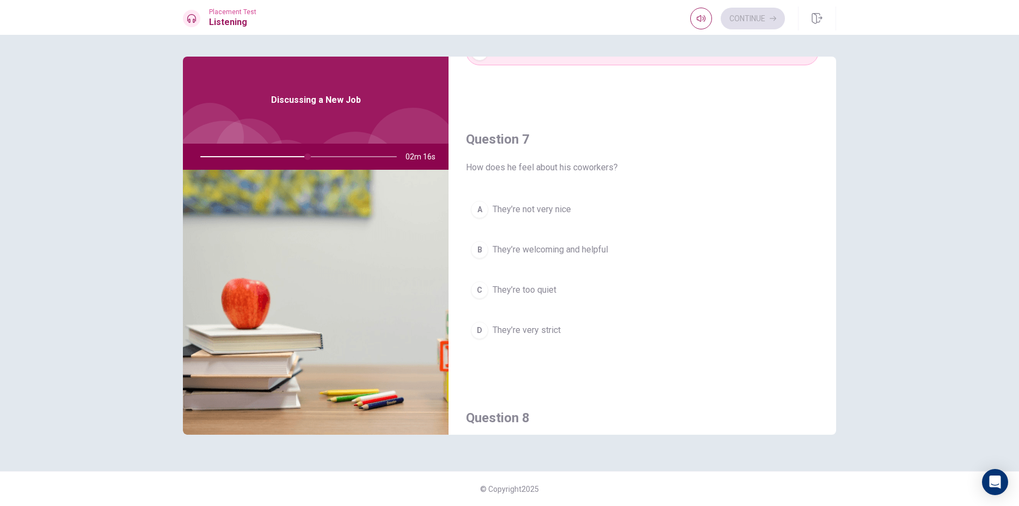
scroll to position [272, 0]
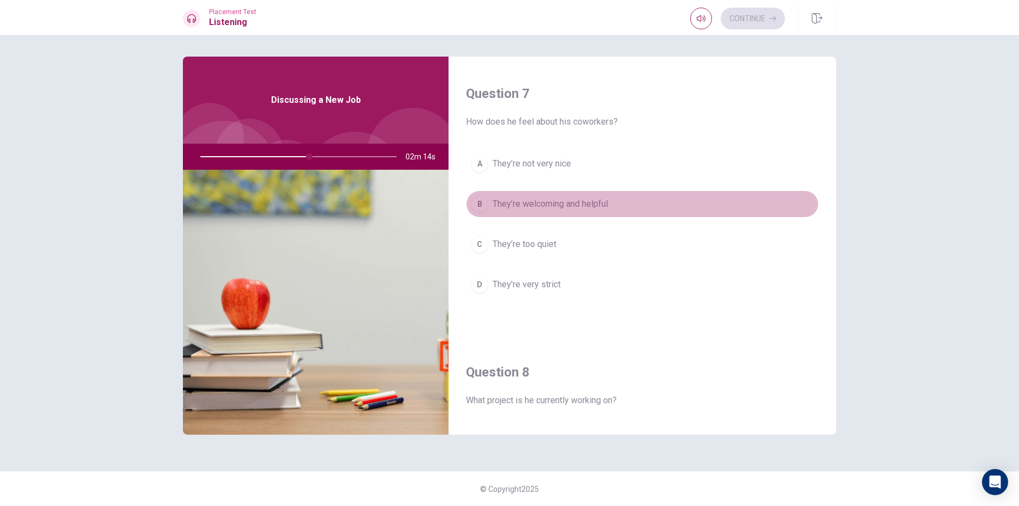
click at [651, 216] on button "B They’re welcoming and helpful" at bounding box center [642, 204] width 353 height 27
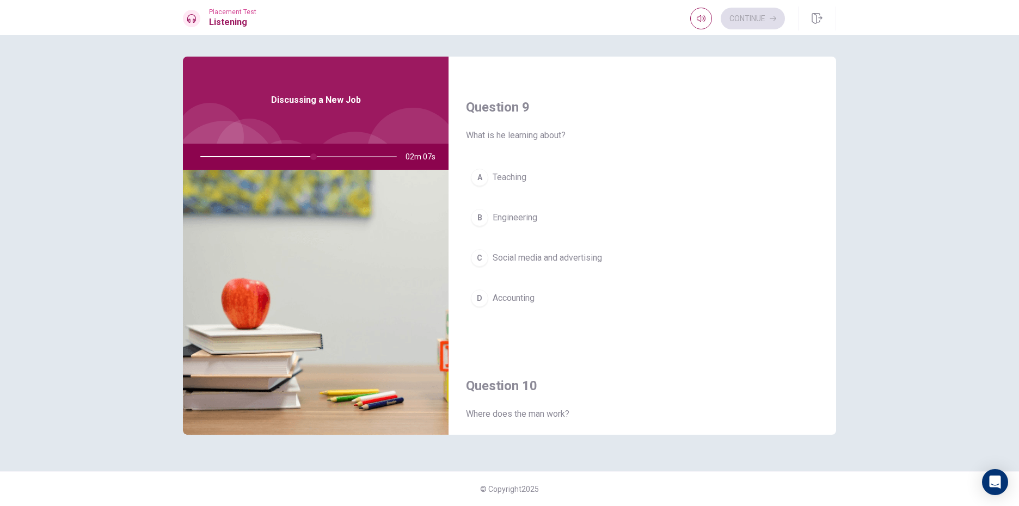
scroll to position [817, 0]
click at [617, 257] on button "C Social media and advertising" at bounding box center [642, 257] width 353 height 27
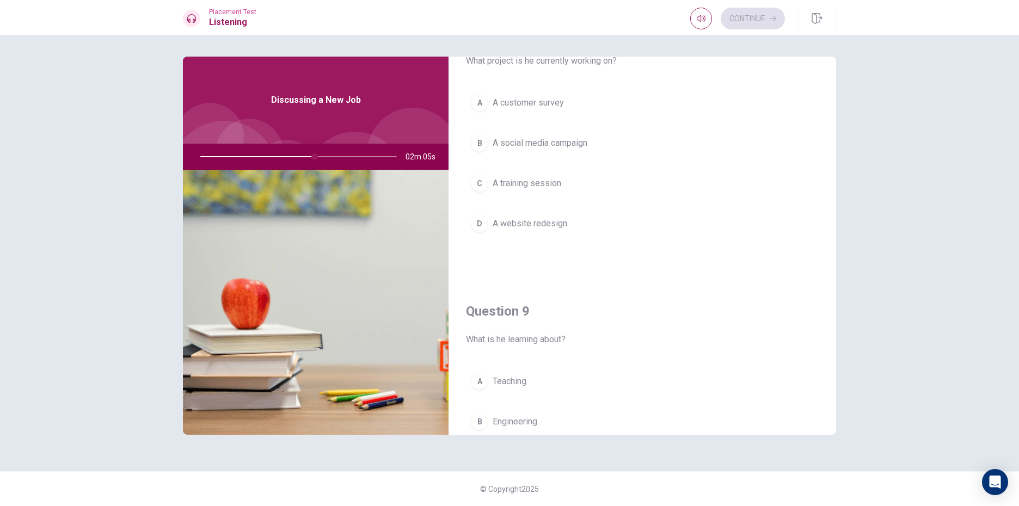
scroll to position [599, 0]
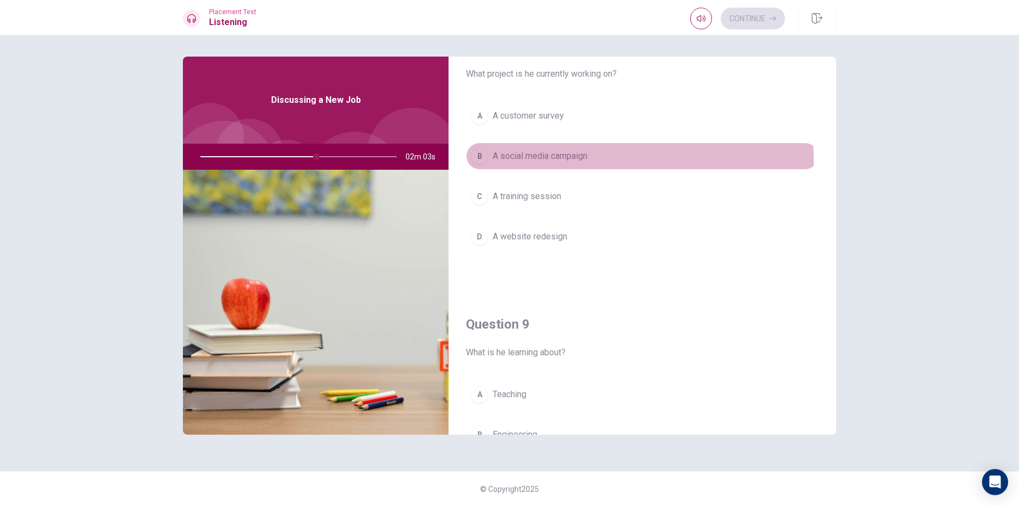
click at [608, 161] on button "B A social media campaign" at bounding box center [642, 156] width 353 height 27
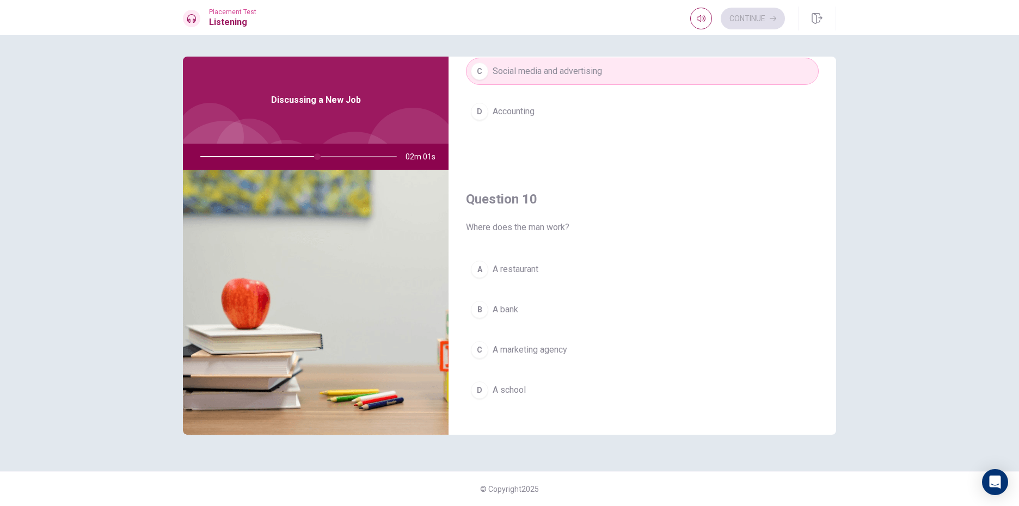
scroll to position [1016, 0]
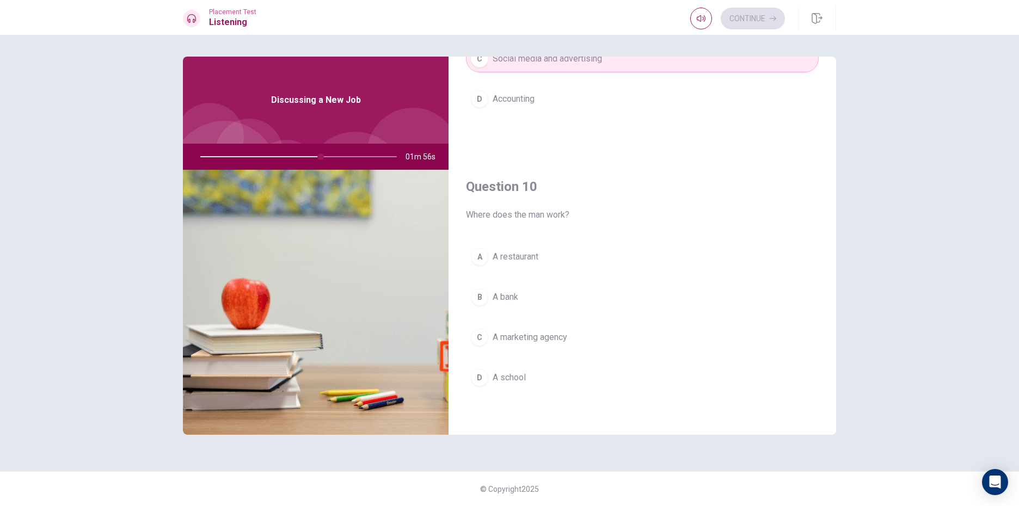
click at [569, 327] on button "C A marketing agency" at bounding box center [642, 337] width 353 height 27
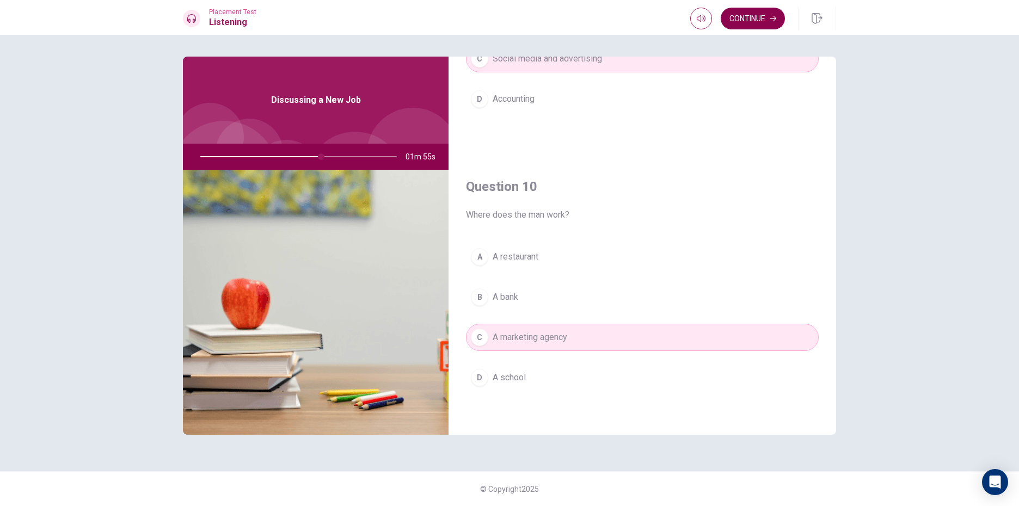
click at [762, 16] on button "Continue" at bounding box center [753, 19] width 64 height 22
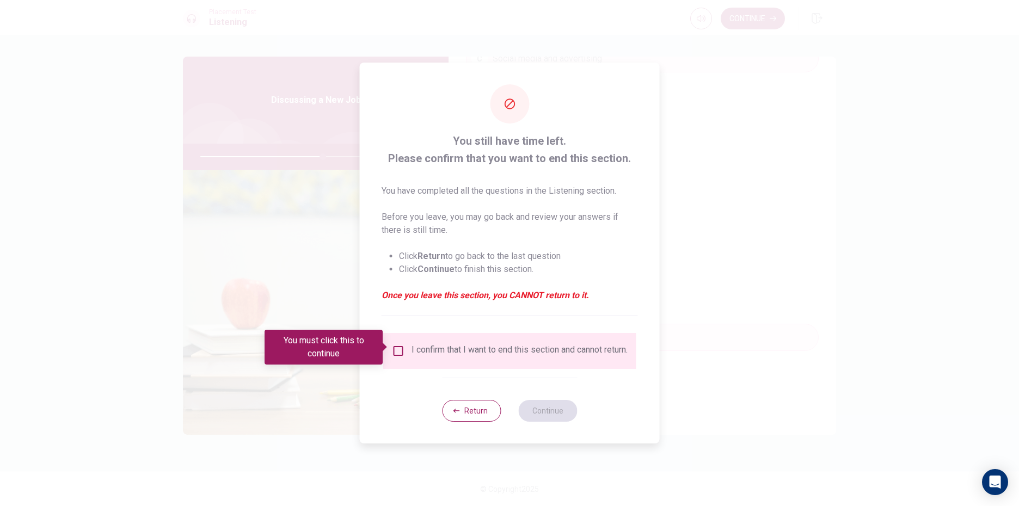
click at [412, 345] on div "I confirm that I want to end this section and cannot return." at bounding box center [520, 351] width 216 height 13
click at [388, 351] on span at bounding box center [386, 347] width 6 height 9
click at [395, 349] on input "You must click this to continue" at bounding box center [398, 351] width 13 height 13
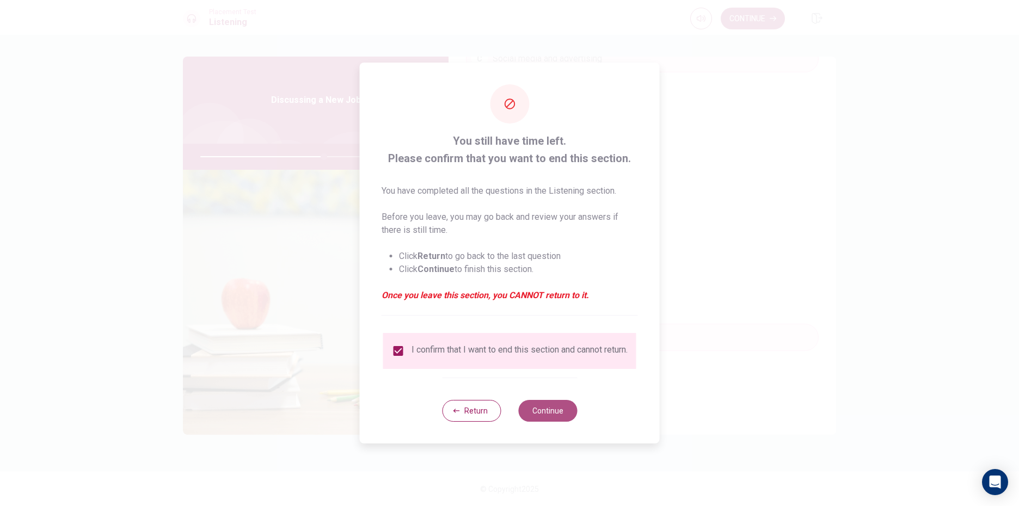
click at [530, 410] on button "Continue" at bounding box center [547, 411] width 59 height 22
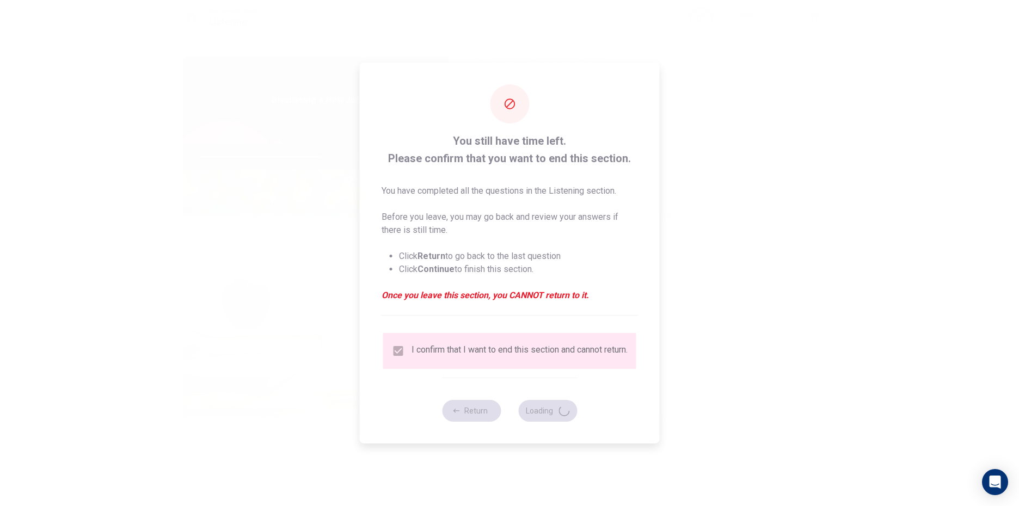
type input "64"
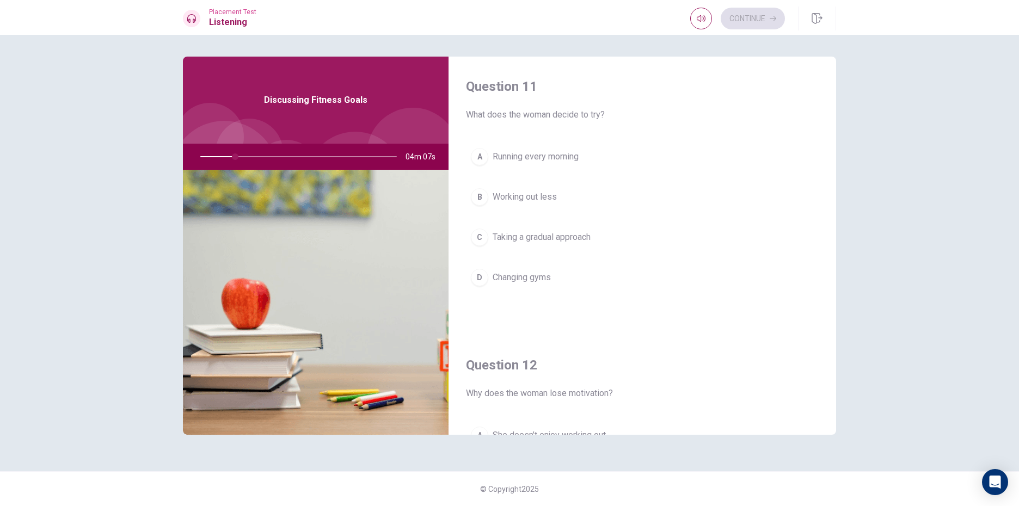
scroll to position [0, 0]
click at [240, 165] on div at bounding box center [296, 157] width 218 height 26
drag, startPoint x: 246, startPoint y: 157, endPoint x: 296, endPoint y: 151, distance: 50.9
click at [296, 151] on div at bounding box center [296, 157] width 218 height 26
drag, startPoint x: 249, startPoint y: 157, endPoint x: 313, endPoint y: 157, distance: 63.7
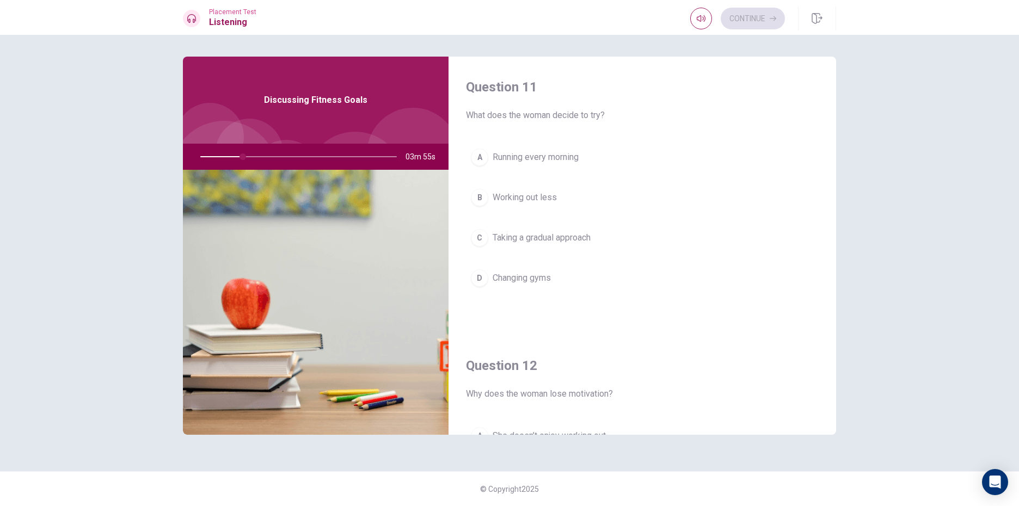
click at [313, 157] on div at bounding box center [296, 157] width 218 height 26
drag, startPoint x: 267, startPoint y: 144, endPoint x: 327, endPoint y: 133, distance: 60.3
click at [326, 133] on div "Discussing Fitness Goals 03m 54s" at bounding box center [316, 246] width 266 height 378
drag, startPoint x: 267, startPoint y: 151, endPoint x: 308, endPoint y: 145, distance: 41.4
click at [308, 145] on div at bounding box center [296, 157] width 218 height 26
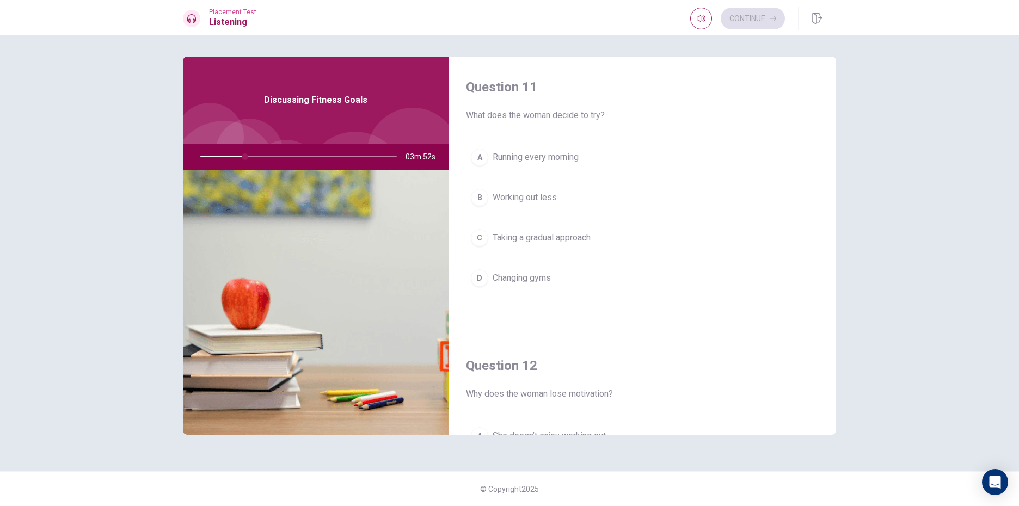
drag, startPoint x: 240, startPoint y: 152, endPoint x: 278, endPoint y: 159, distance: 38.2
click at [278, 159] on div at bounding box center [296, 157] width 218 height 26
click at [253, 158] on div at bounding box center [296, 157] width 218 height 26
click at [266, 152] on div at bounding box center [296, 157] width 218 height 26
click at [550, 156] on span "Running every morning" at bounding box center [536, 157] width 86 height 13
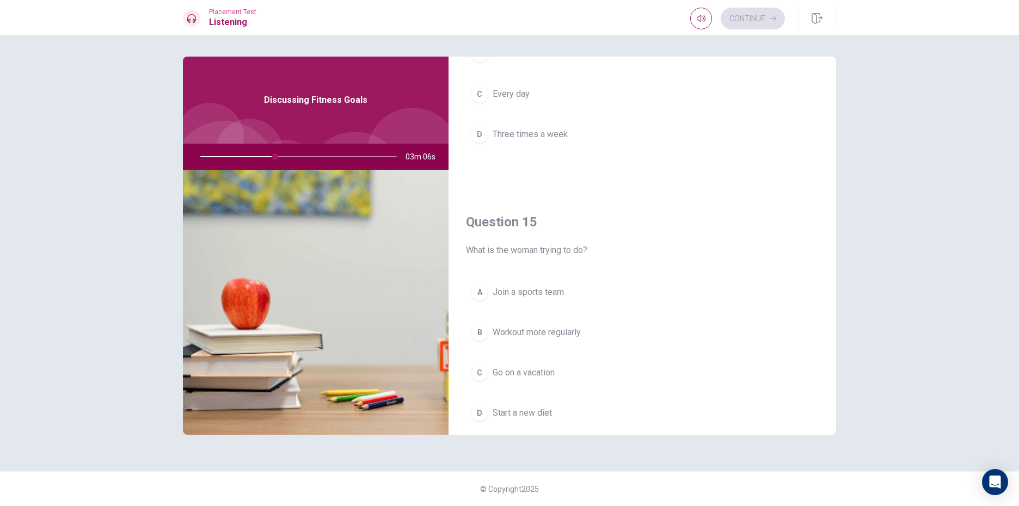
scroll to position [1016, 0]
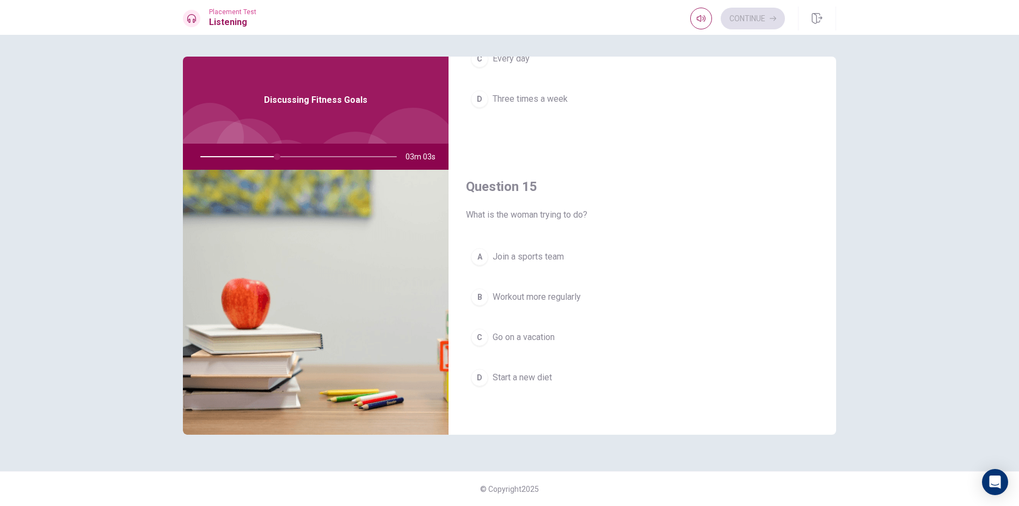
click at [581, 302] on span "Workout more regularly" at bounding box center [537, 297] width 88 height 13
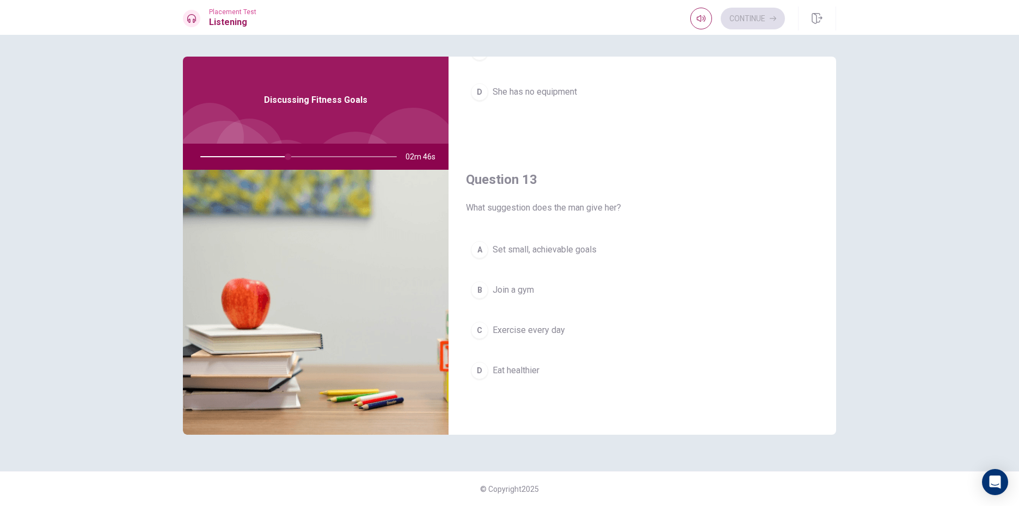
scroll to position [471, 0]
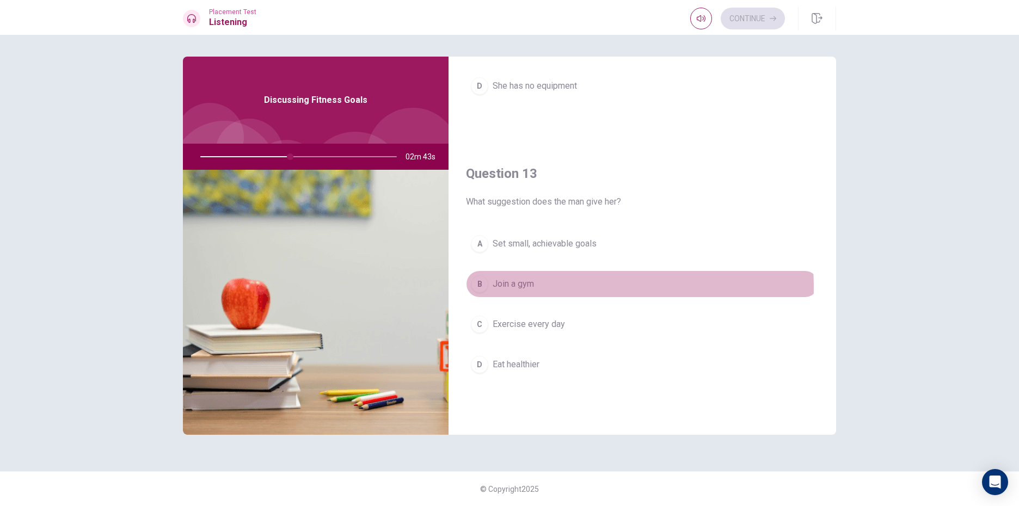
click at [576, 288] on button "B Join a gym" at bounding box center [642, 284] width 353 height 27
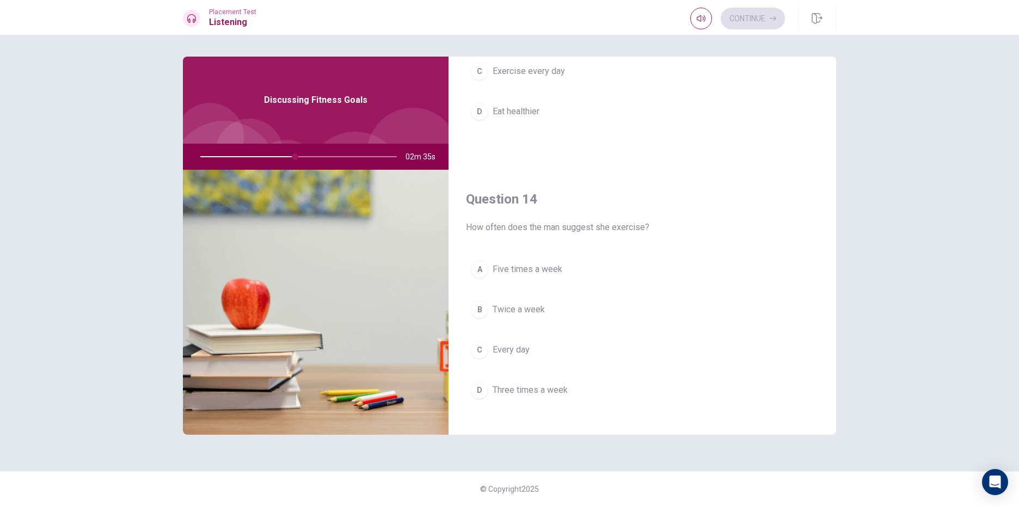
scroll to position [852, 0]
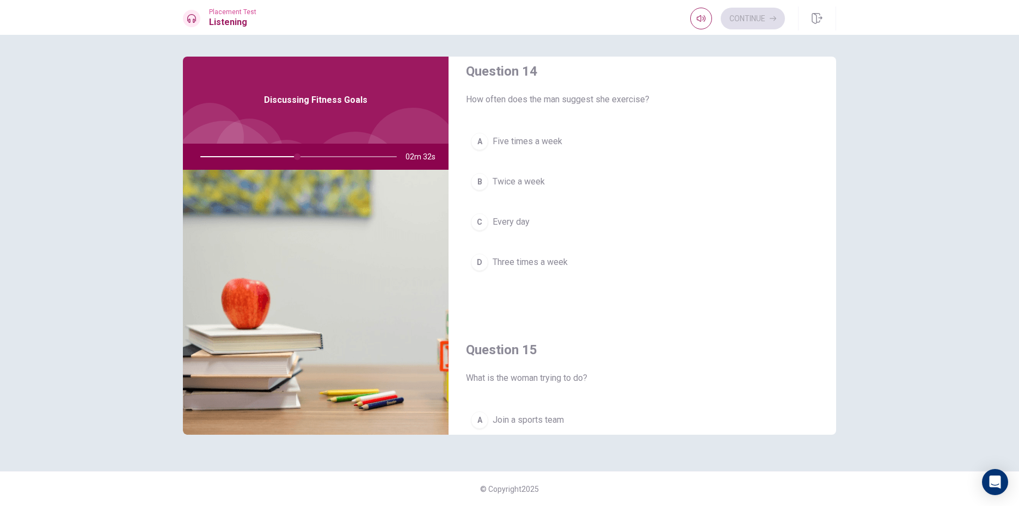
click at [581, 194] on button "B Twice a week" at bounding box center [642, 181] width 353 height 27
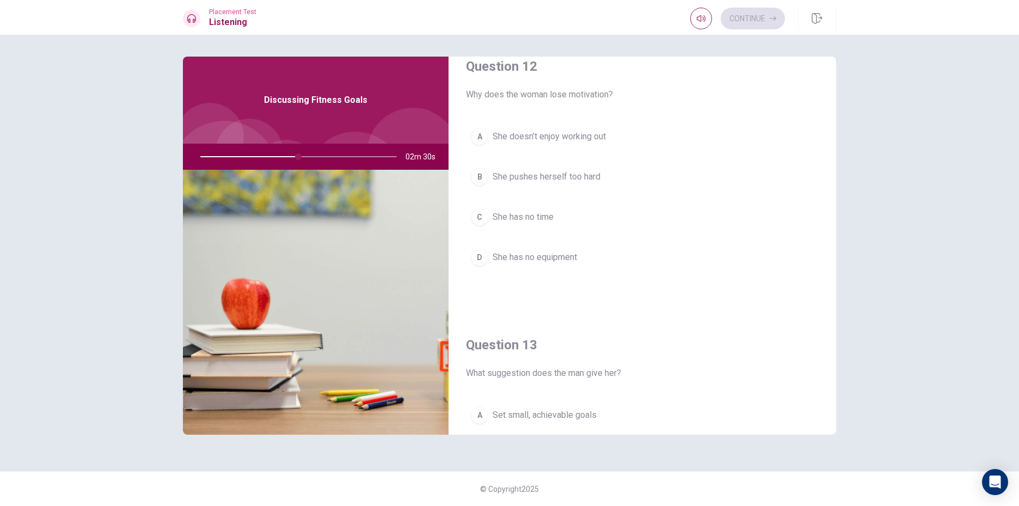
scroll to position [199, 0]
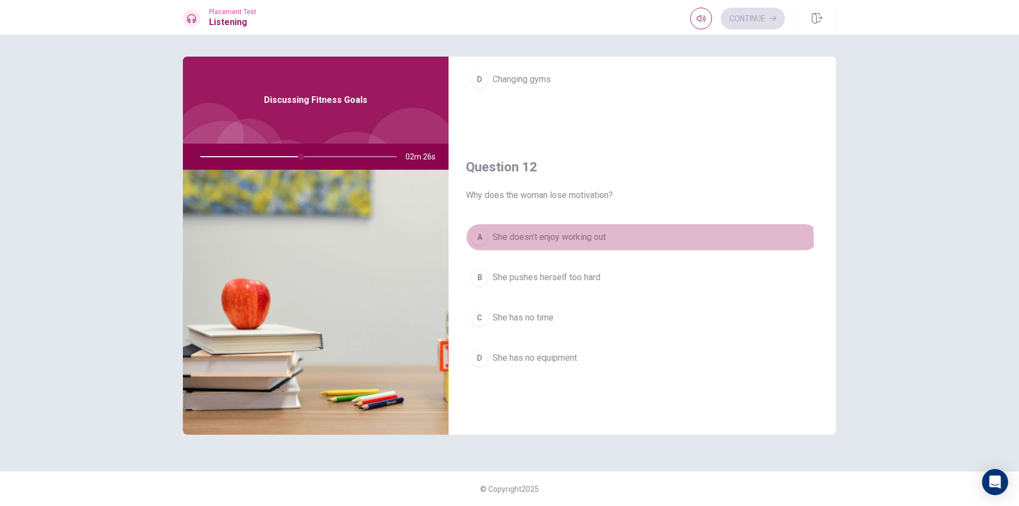
click at [591, 242] on span "She doesn’t enjoy working out" at bounding box center [549, 237] width 113 height 13
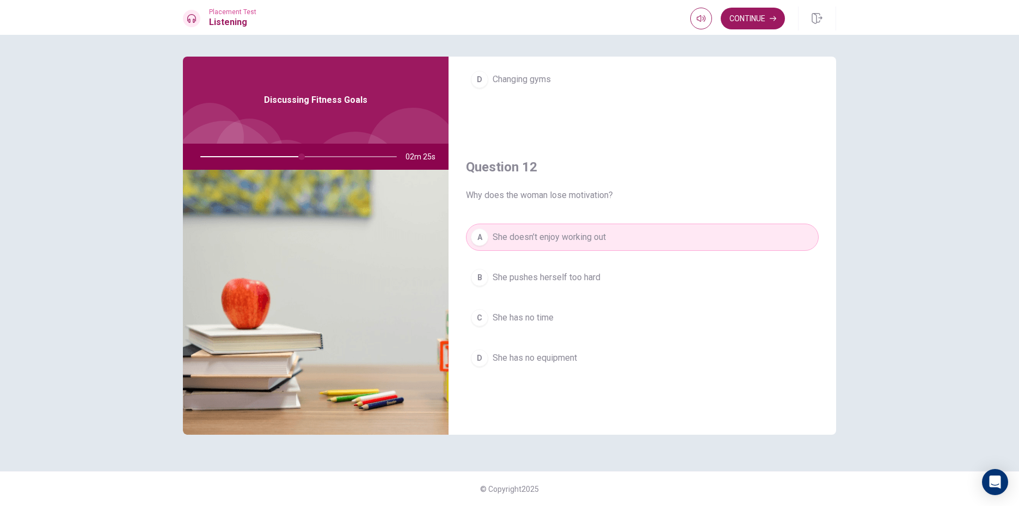
scroll to position [0, 0]
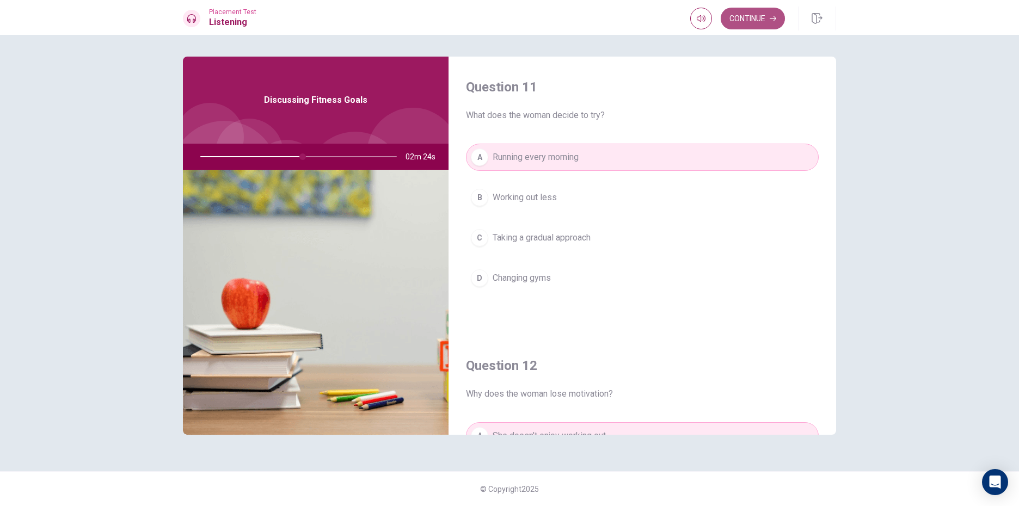
click at [738, 14] on button "Continue" at bounding box center [753, 19] width 64 height 22
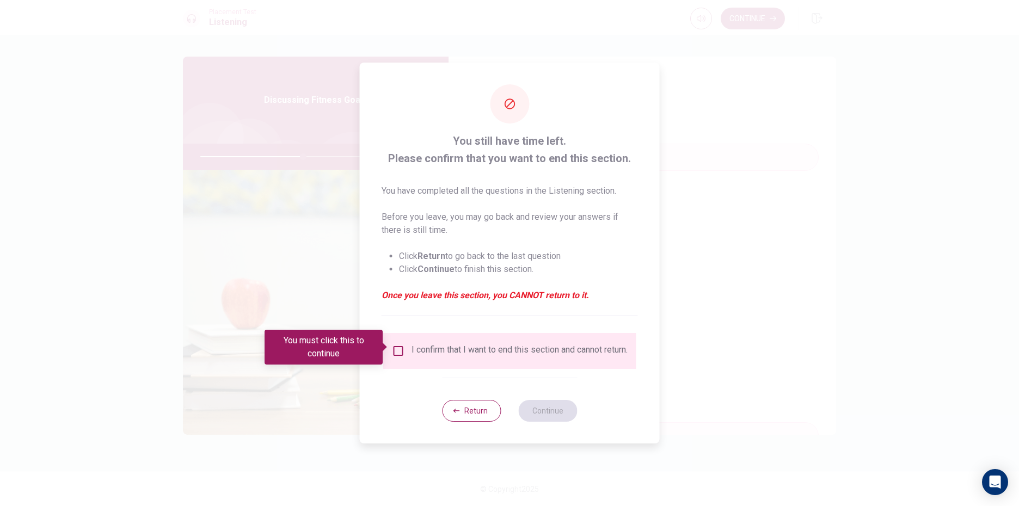
click at [438, 349] on div "I confirm that I want to end this section and cannot return." at bounding box center [520, 351] width 216 height 13
click at [404, 358] on div "I confirm that I want to end this section and cannot return." at bounding box center [510, 351] width 236 height 13
click at [399, 340] on div "I confirm that I want to end this section and cannot return." at bounding box center [509, 351] width 253 height 36
drag, startPoint x: 398, startPoint y: 340, endPoint x: 398, endPoint y: 347, distance: 7.6
click at [398, 341] on div "I confirm that I want to end this section and cannot return." at bounding box center [509, 351] width 253 height 36
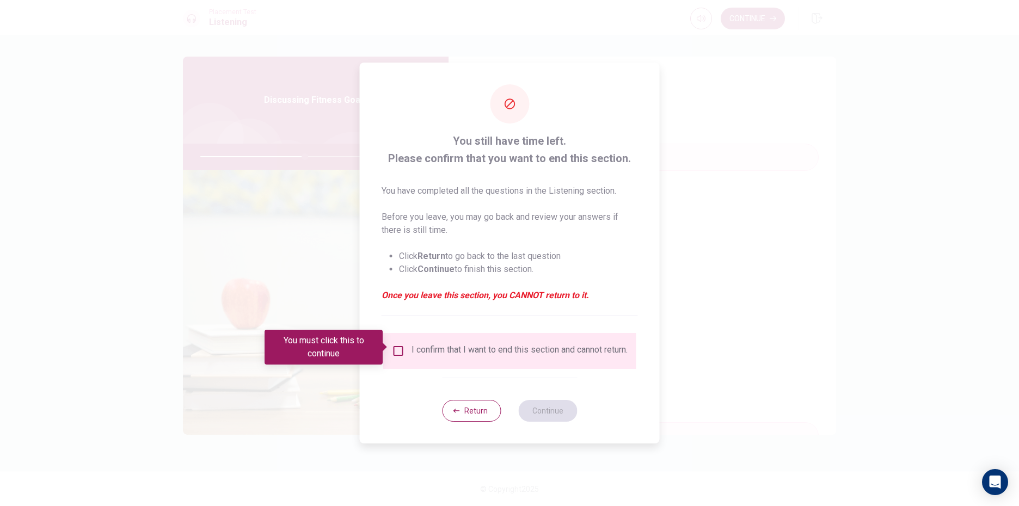
click at [398, 349] on input "You must click this to continue" at bounding box center [398, 351] width 13 height 13
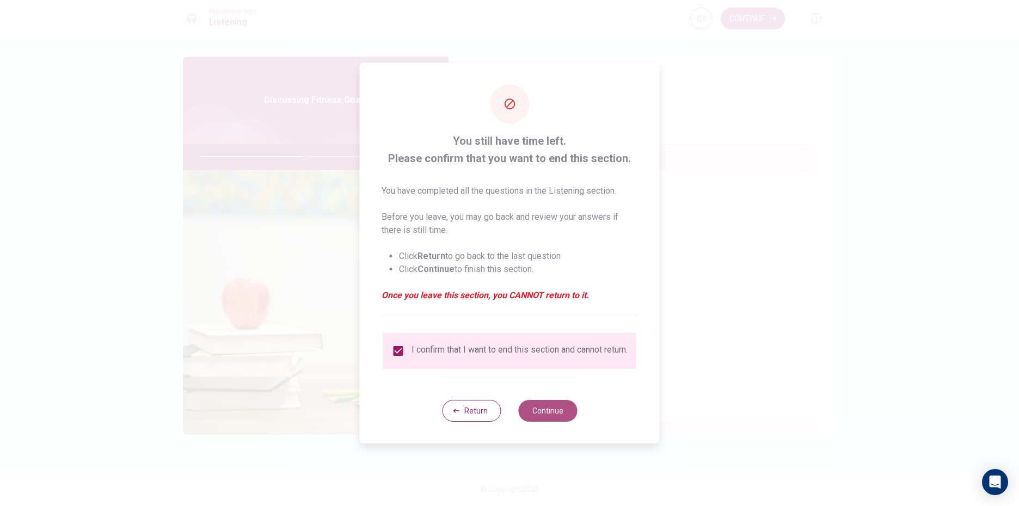
click at [525, 409] on button "Continue" at bounding box center [547, 411] width 59 height 22
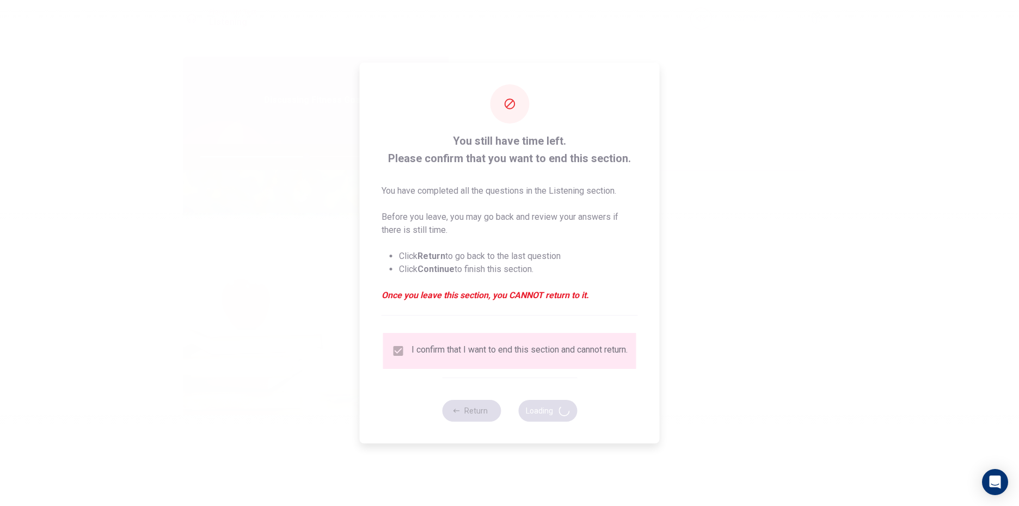
type input "54"
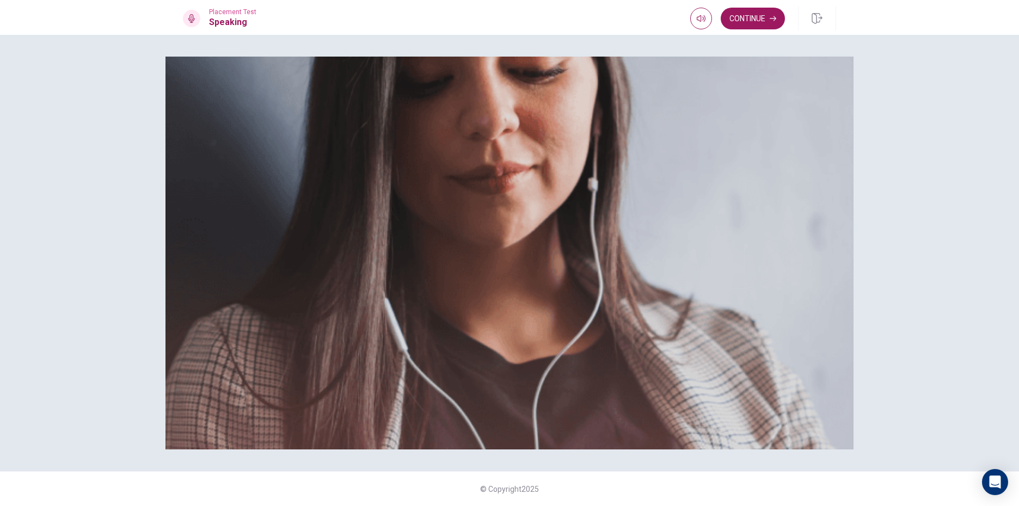
click at [749, 2] on div "Placement Test Speaking Continue" at bounding box center [509, 17] width 1019 height 35
click at [748, 11] on button "Continue" at bounding box center [753, 19] width 64 height 22
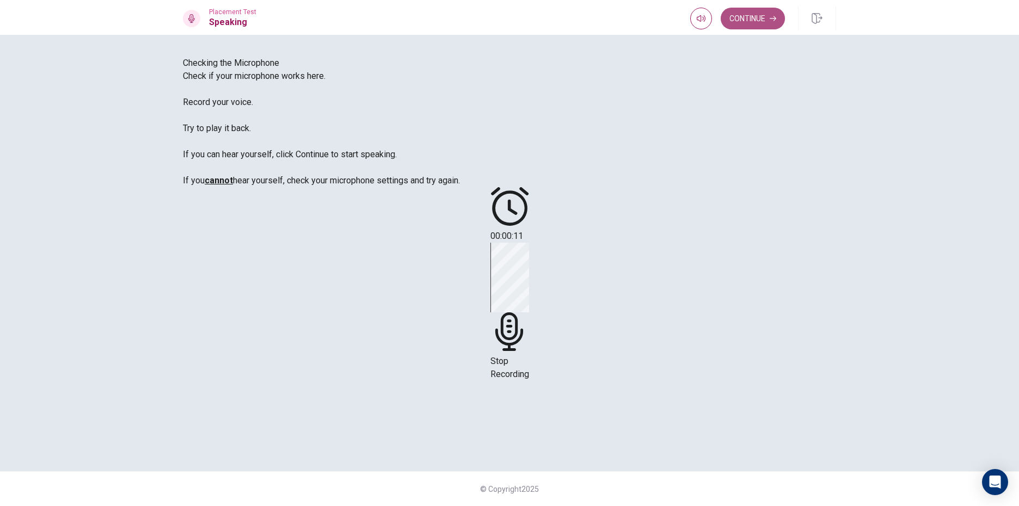
click at [747, 16] on button "Continue" at bounding box center [753, 19] width 64 height 22
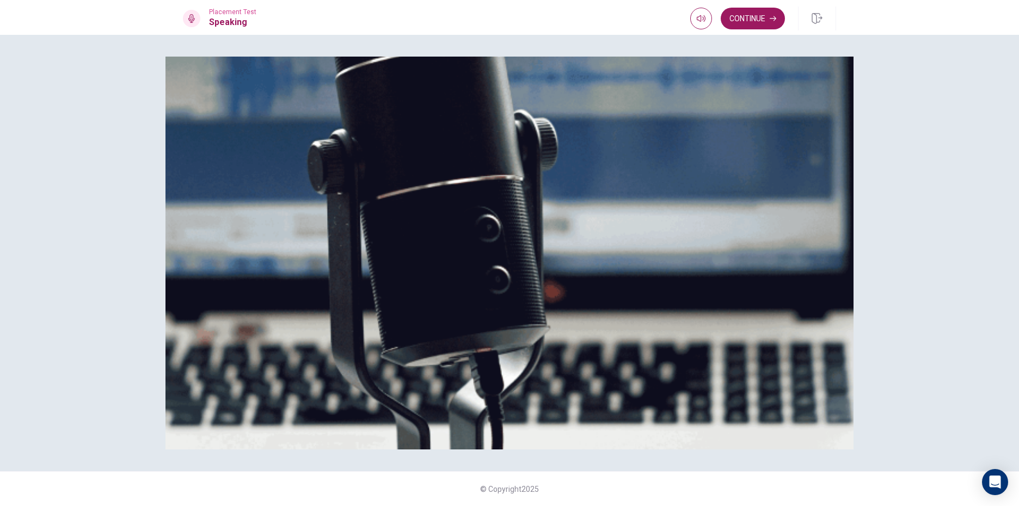
scroll to position [54, 0]
click at [759, 24] on button "Continue" at bounding box center [753, 19] width 64 height 22
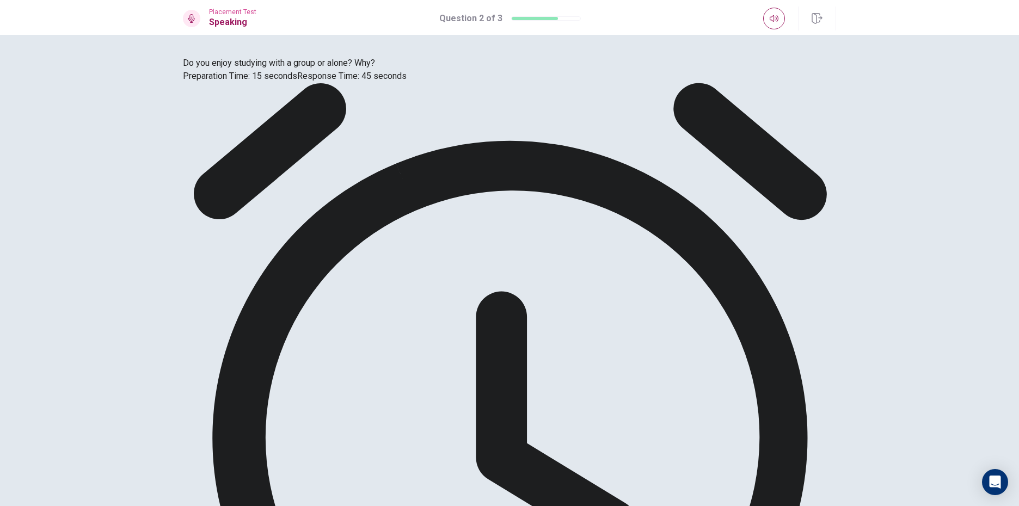
drag, startPoint x: 665, startPoint y: 300, endPoint x: 674, endPoint y: 282, distance: 20.0
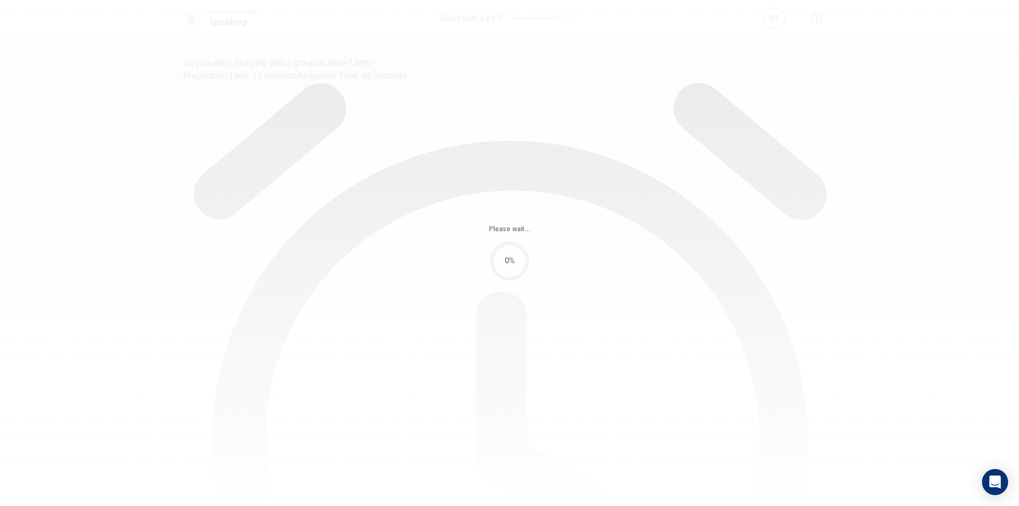
click at [673, 285] on body "This site uses cookies, as explained in our Privacy Policy . If you agree to th…" at bounding box center [509, 253] width 1019 height 506
click at [673, 285] on div "Please wait... 0%" at bounding box center [509, 253] width 1019 height 506
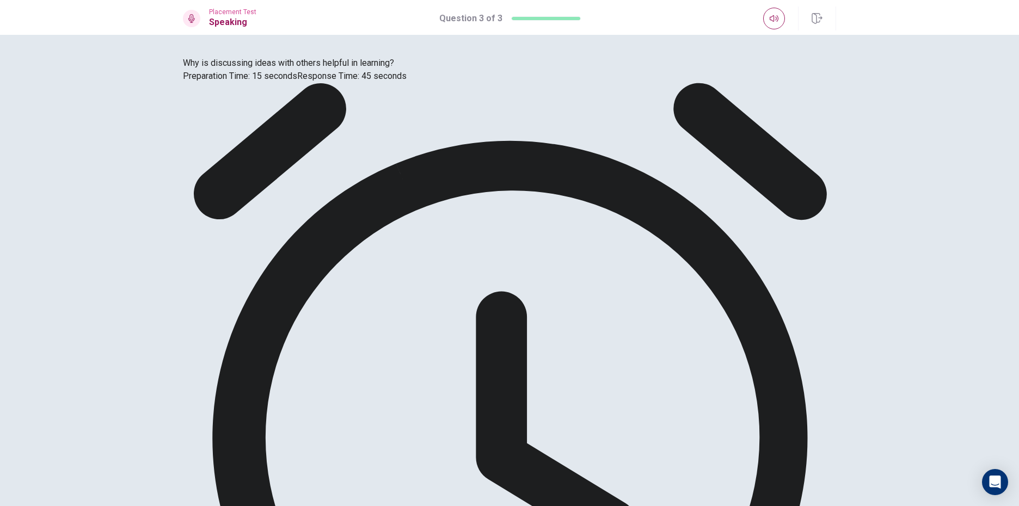
click at [816, 27] on button "button" at bounding box center [817, 19] width 38 height 24
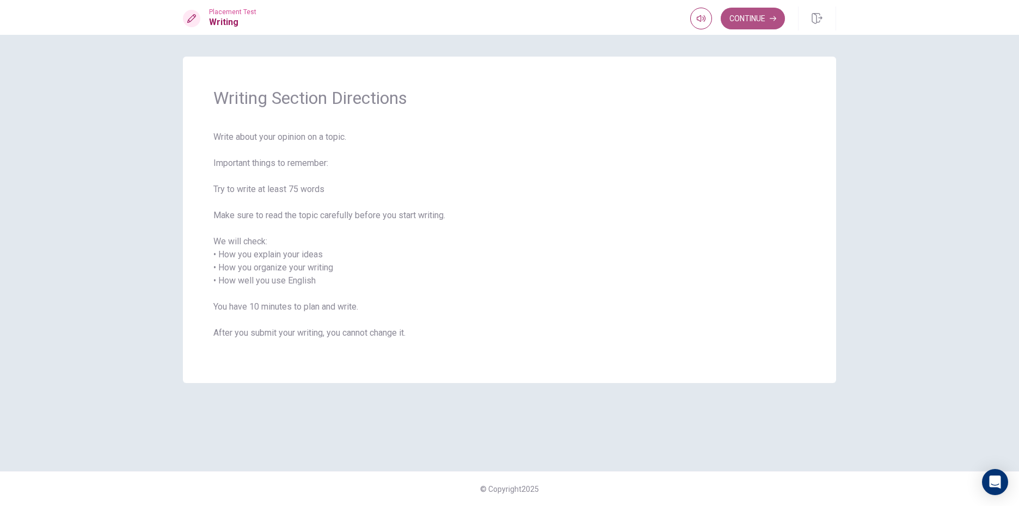
click at [744, 11] on button "Continue" at bounding box center [753, 19] width 64 height 22
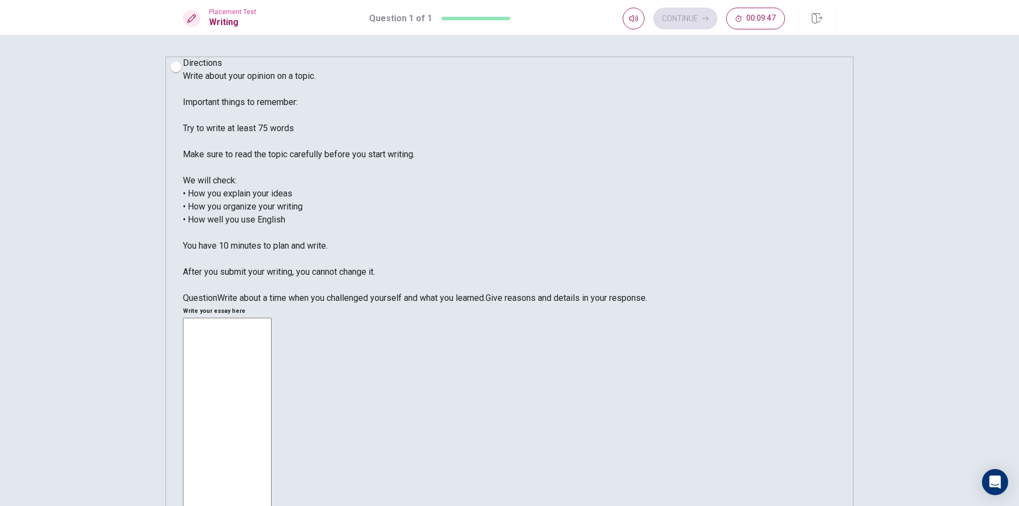
click at [815, 318] on div "x ​" at bounding box center [509, 480] width 653 height 324
click at [272, 318] on textarea at bounding box center [227, 478] width 89 height 320
type textarea "r"
click at [272, 318] on textarea "sometimes,i will give up myself.do not want to do anything." at bounding box center [227, 478] width 89 height 320
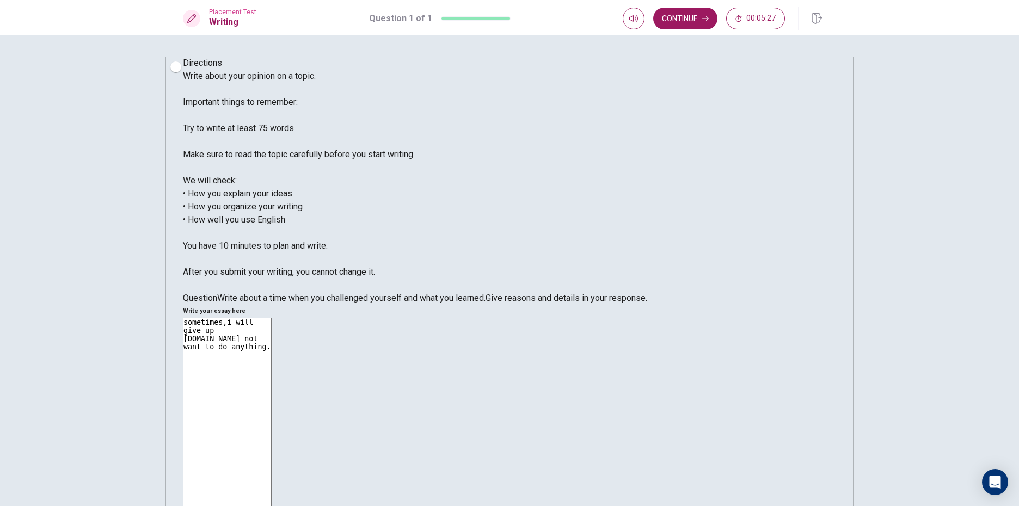
drag, startPoint x: 573, startPoint y: 111, endPoint x: 560, endPoint y: 112, distance: 13.7
click at [272, 318] on textarea "sometimes,i will give up myself.do not want to do anything." at bounding box center [227, 478] width 89 height 320
click at [272, 318] on textarea "when i was young,i will give up myself.do not want to do anything." at bounding box center [227, 478] width 89 height 320
type textarea "w"
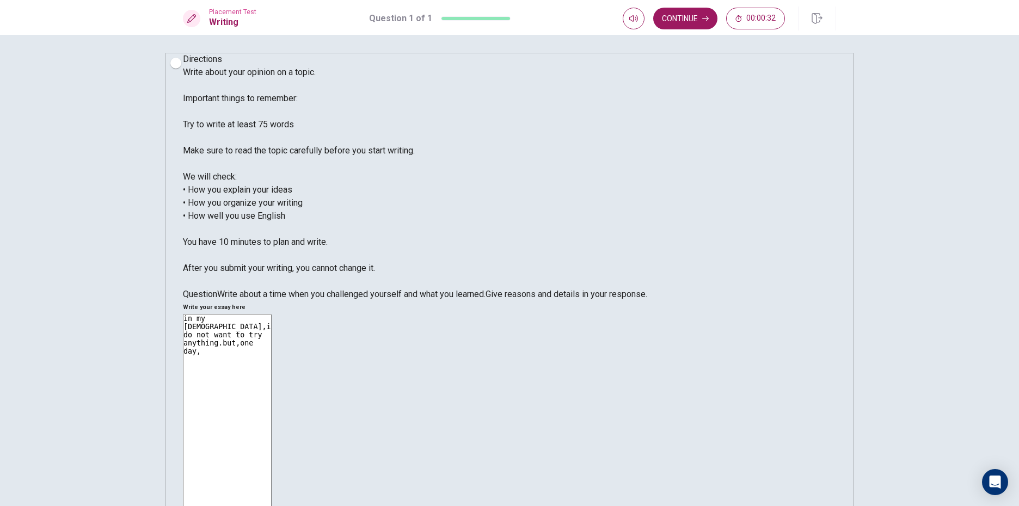
scroll to position [4, 0]
type textarea "in my 14 years old,i do not want to try anything.but,one day,"
click at [704, 23] on button "Continue" at bounding box center [685, 19] width 64 height 22
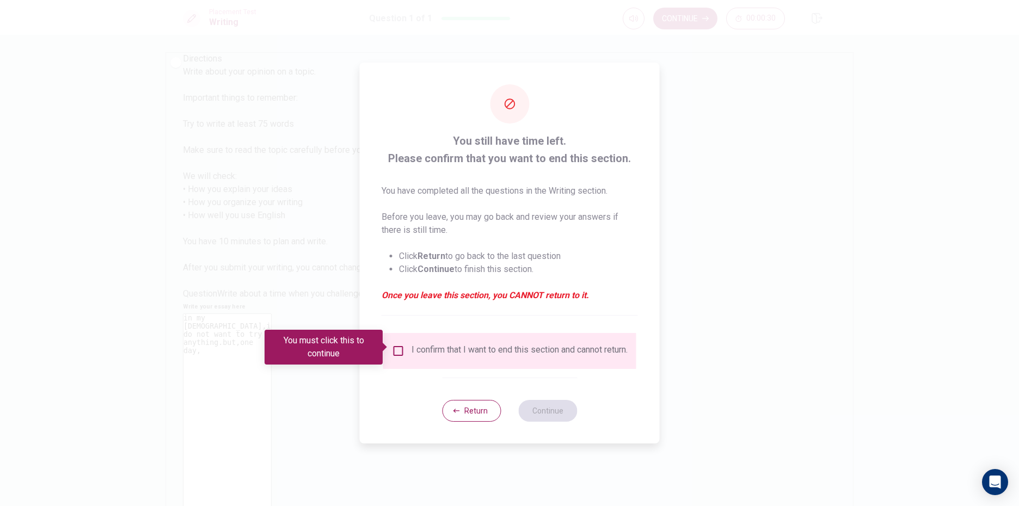
drag, startPoint x: 408, startPoint y: 338, endPoint x: 406, endPoint y: 344, distance: 6.6
click at [407, 340] on div "I confirm that I want to end this section and cannot return." at bounding box center [509, 351] width 253 height 36
click at [404, 352] on div "I confirm that I want to end this section and cannot return." at bounding box center [510, 351] width 236 height 13
click at [395, 354] on div "I confirm that I want to end this section and cannot return." at bounding box center [510, 351] width 236 height 13
click at [400, 346] on input "You must click this to continue" at bounding box center [398, 351] width 13 height 13
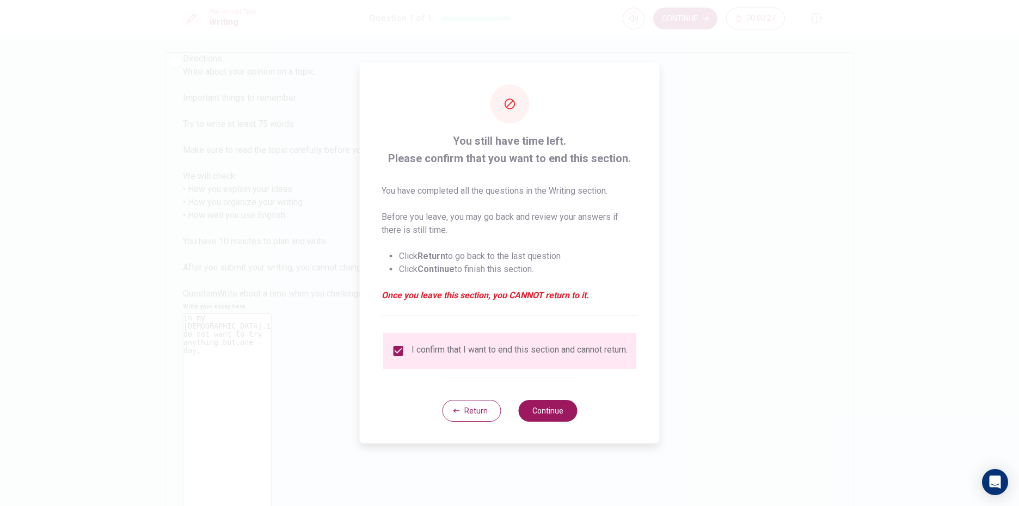
click at [544, 429] on div "Return Continue" at bounding box center [509, 411] width 135 height 66
click at [548, 412] on button "Continue" at bounding box center [547, 411] width 59 height 22
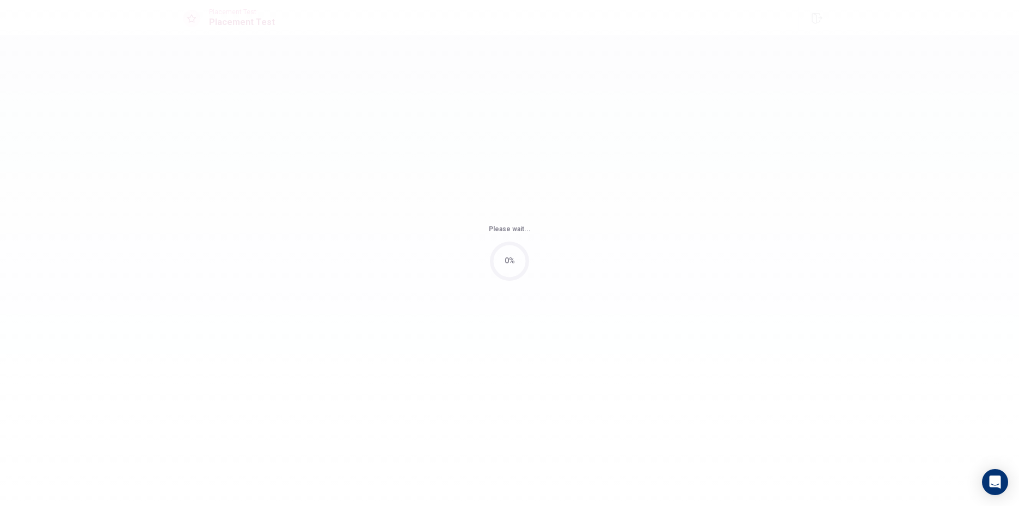
scroll to position [0, 0]
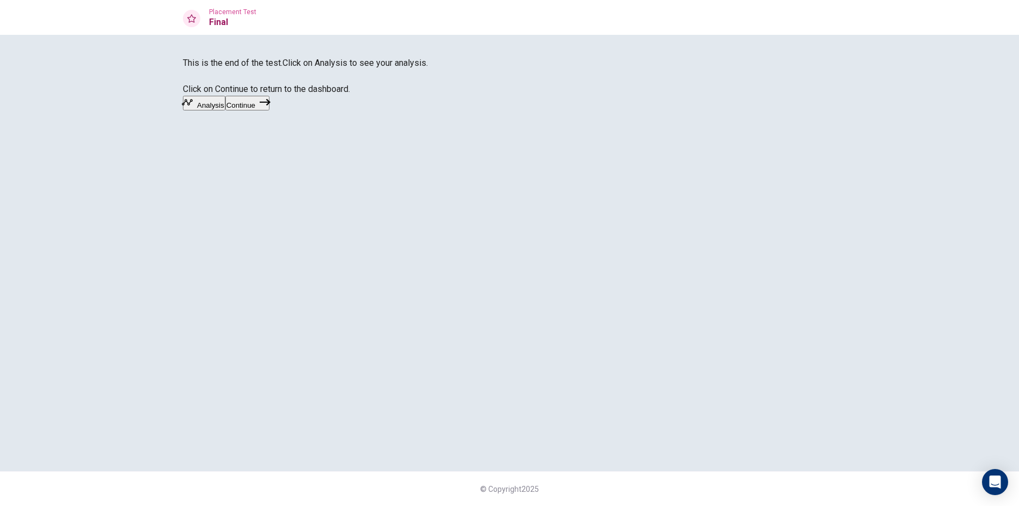
click at [270, 111] on button "Continue" at bounding box center [247, 103] width 44 height 15
